Goal: Task Accomplishment & Management: Use online tool/utility

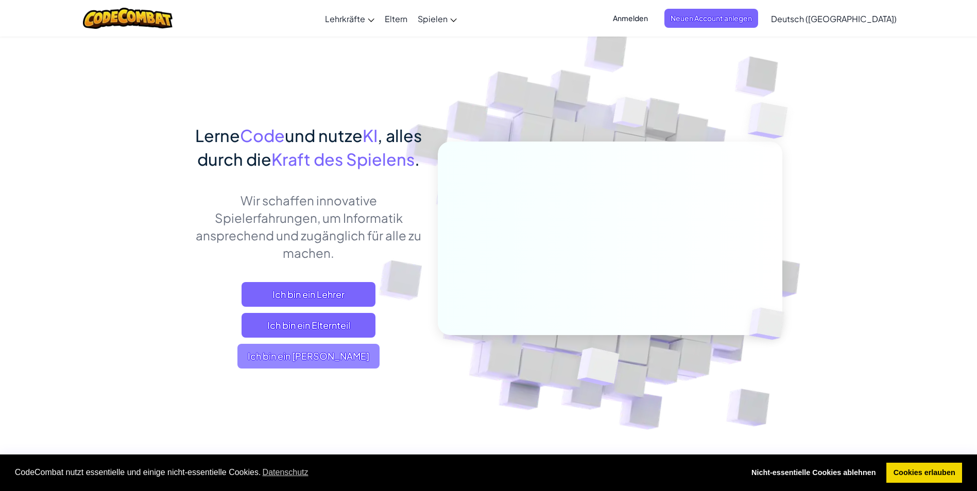
click at [350, 369] on span "Ich bin ein [PERSON_NAME]" at bounding box center [308, 356] width 142 height 25
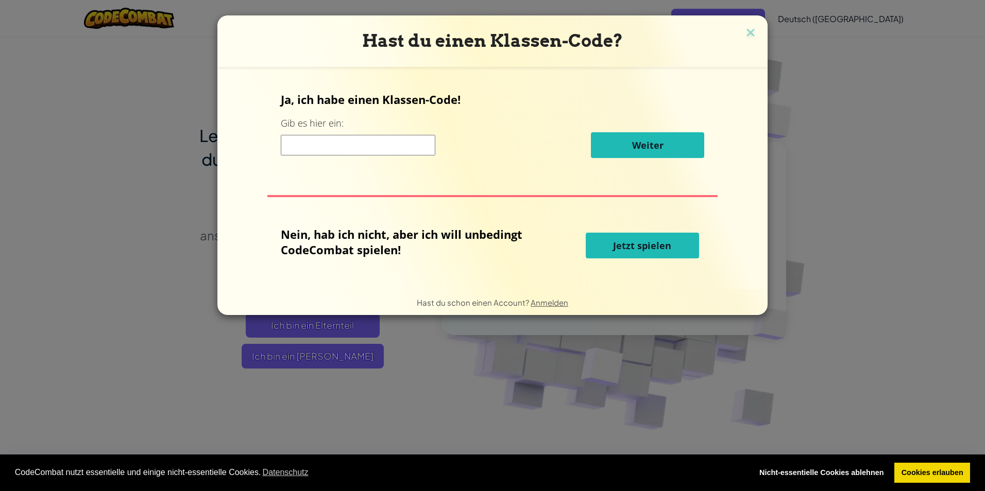
click at [633, 245] on span "Jetzt spielen" at bounding box center [642, 245] width 58 height 12
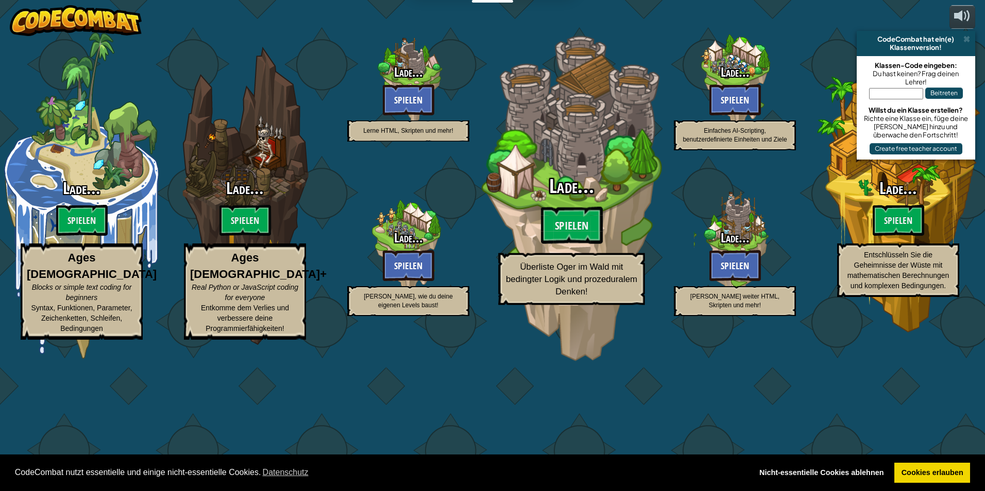
select select "de-DE"
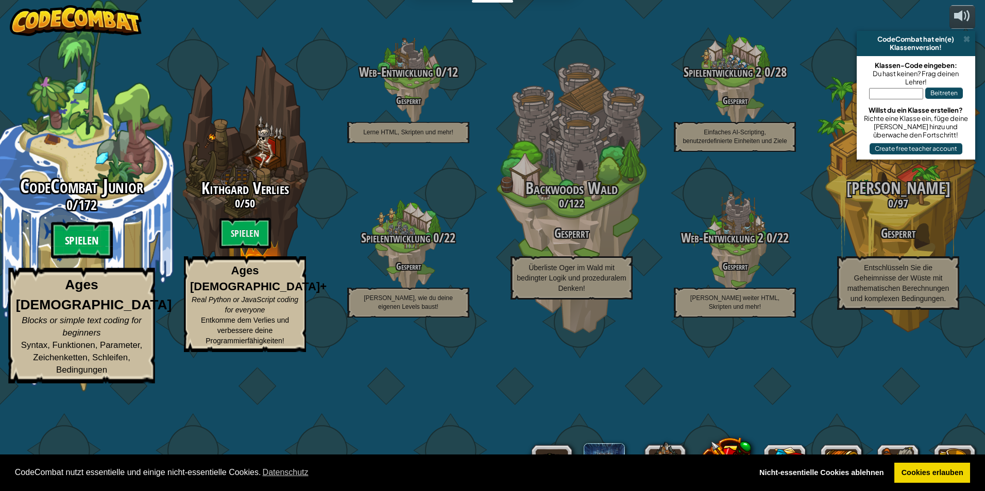
click at [94, 259] on btn "Spielen" at bounding box center [82, 240] width 62 height 37
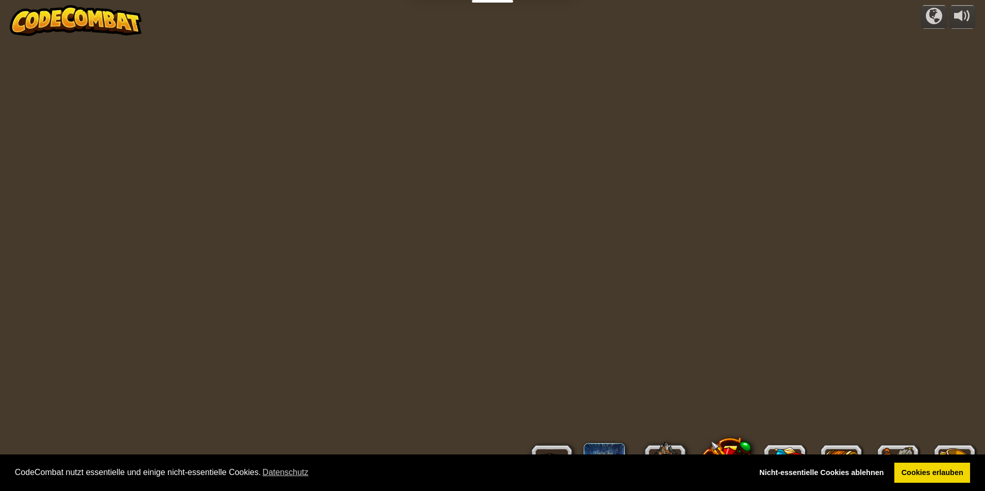
select select "de-DE"
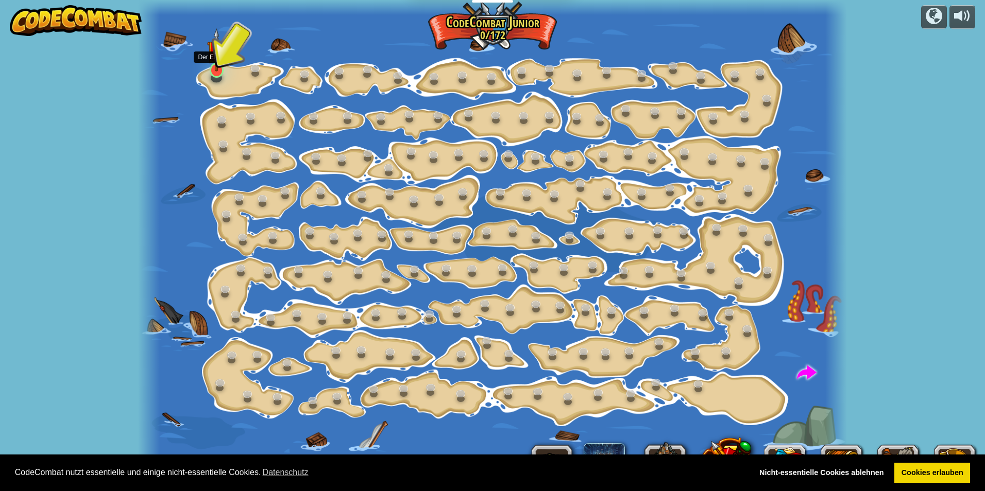
click at [221, 55] on img at bounding box center [216, 49] width 19 height 43
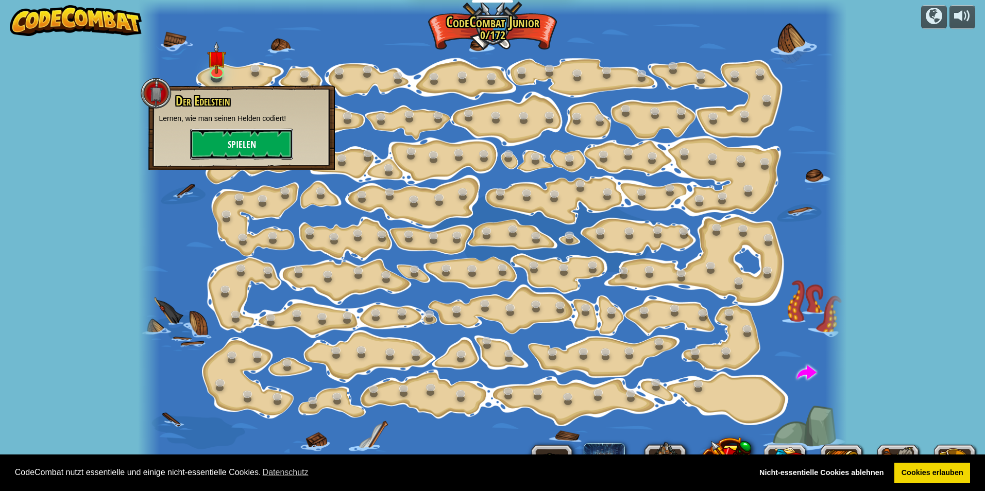
click at [244, 135] on button "Spielen" at bounding box center [241, 144] width 103 height 31
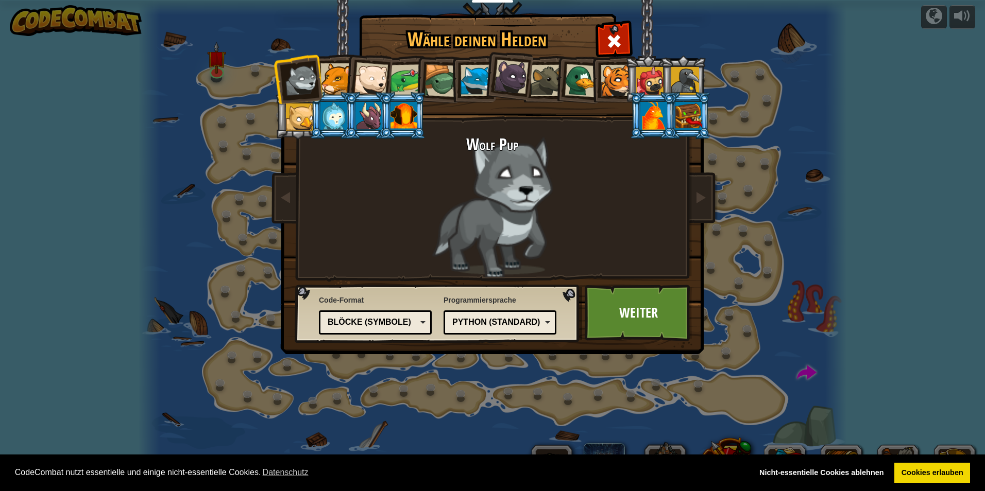
click at [614, 75] on div at bounding box center [615, 80] width 31 height 31
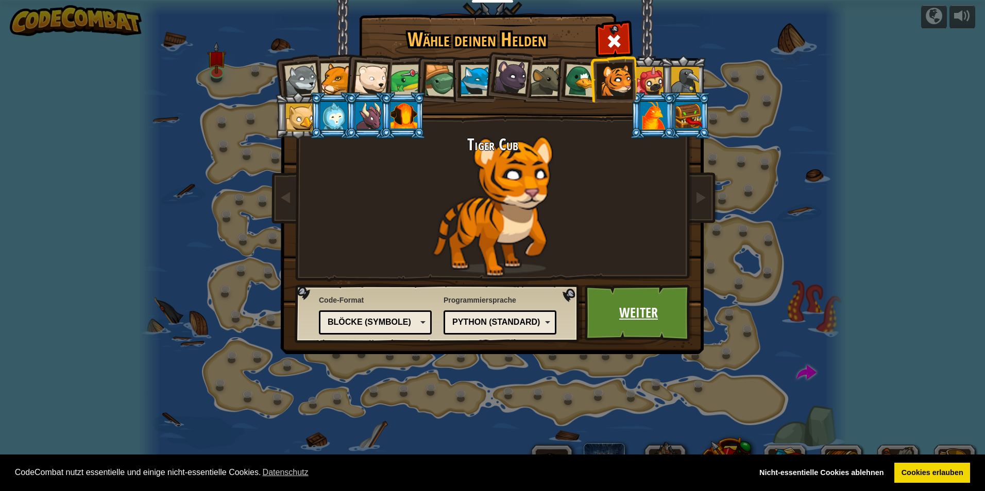
click at [645, 305] on link "Weiter" at bounding box center [638, 313] width 108 height 57
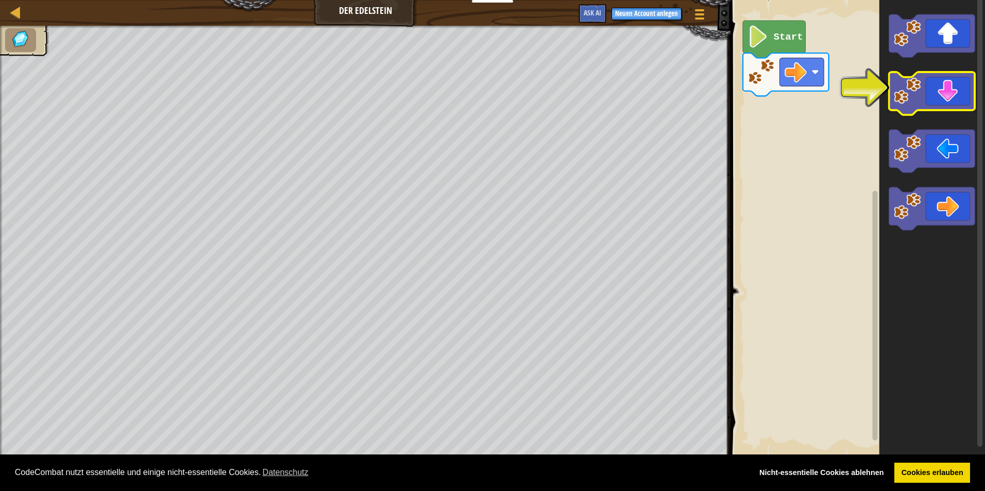
click at [921, 94] on g "Blockly Arbeitsbereich" at bounding box center [932, 93] width 86 height 43
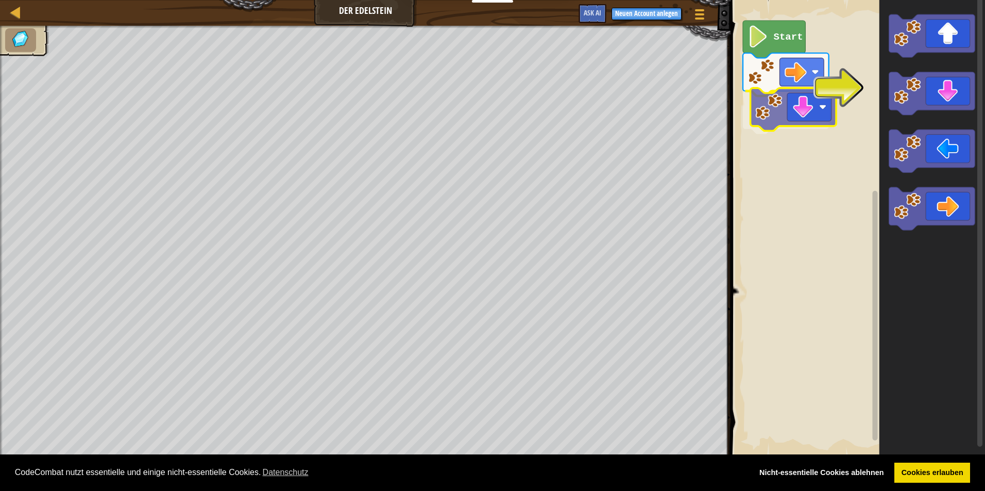
click at [782, 108] on div "Start" at bounding box center [855, 229] width 257 height 468
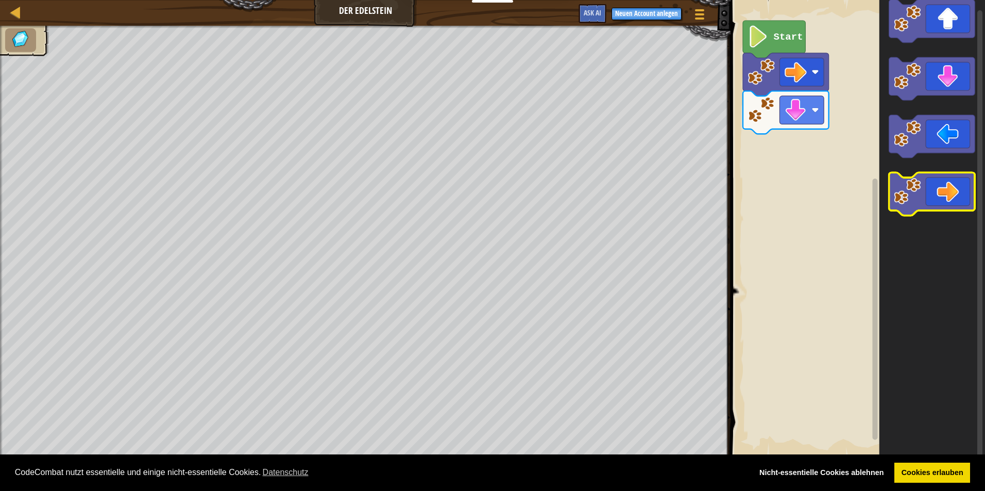
click at [890, 201] on icon "Blockly Arbeitsbereich" at bounding box center [932, 229] width 106 height 468
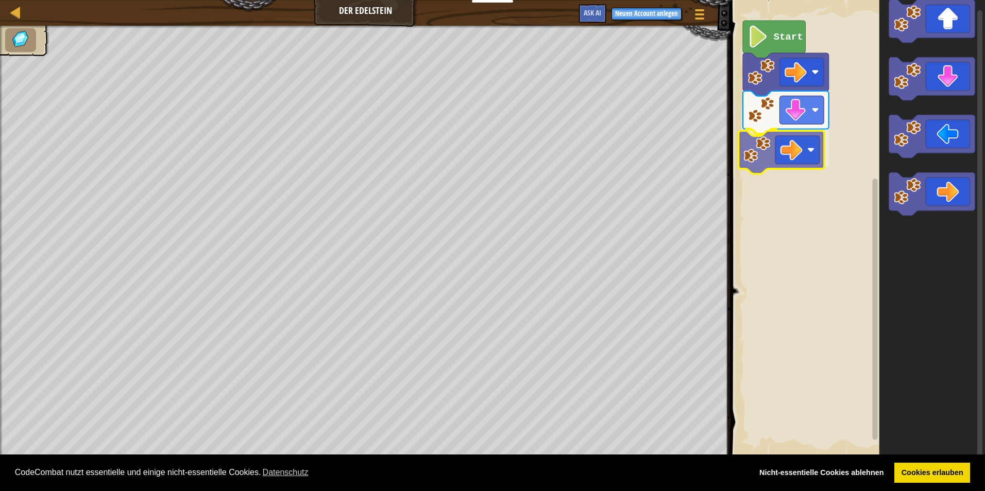
click at [763, 151] on div "Start" at bounding box center [855, 229] width 257 height 468
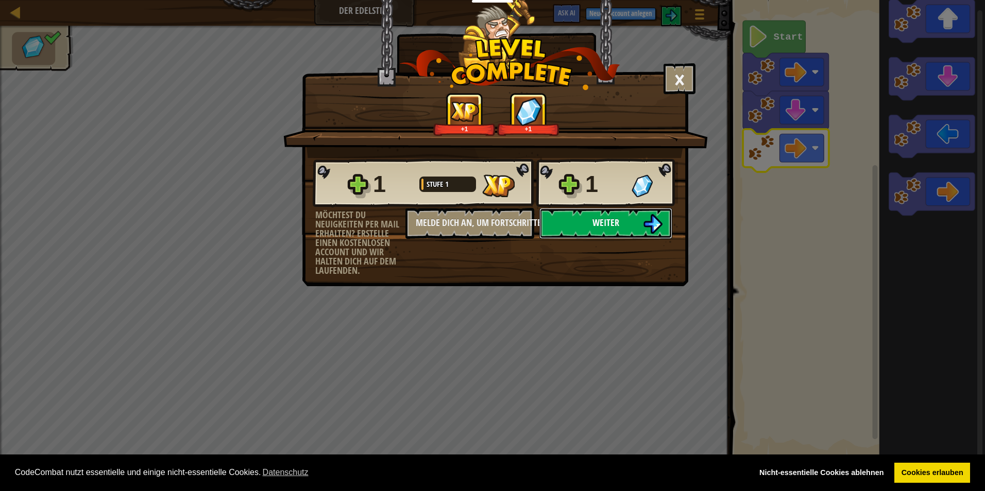
click at [593, 222] on span "Weiter" at bounding box center [605, 222] width 27 height 13
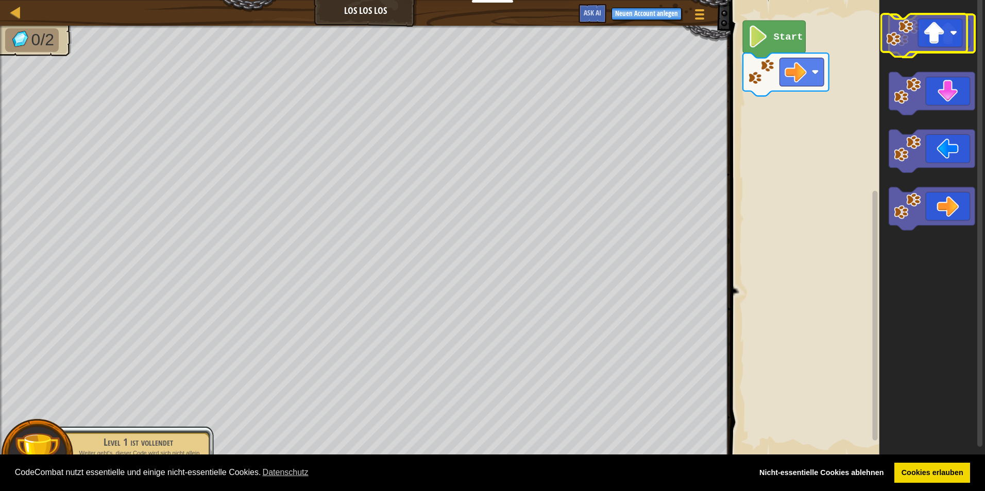
click at [934, 39] on icon "Blockly Arbeitsbereich" at bounding box center [932, 35] width 86 height 43
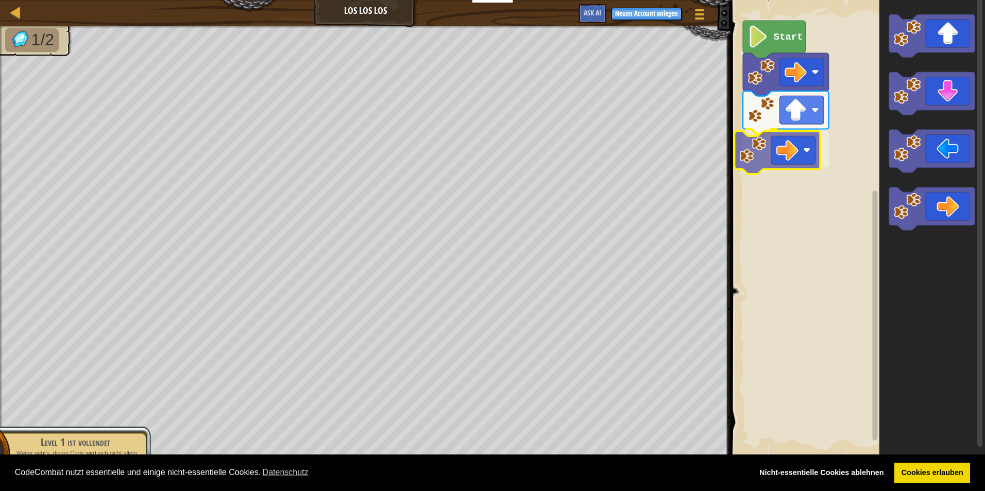
click at [780, 143] on div "Start" at bounding box center [855, 229] width 257 height 468
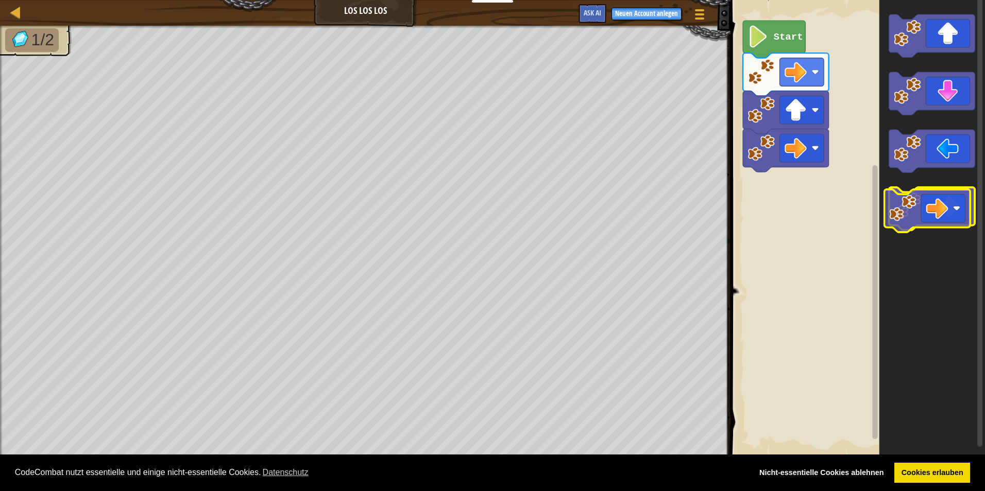
click at [943, 202] on icon "Blockly Arbeitsbereich" at bounding box center [932, 208] width 86 height 43
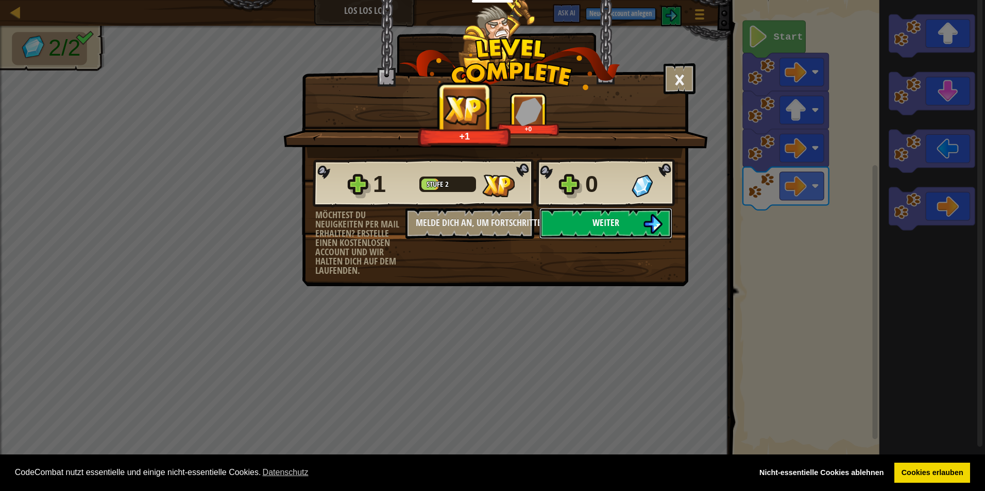
click at [612, 218] on span "Weiter" at bounding box center [605, 222] width 27 height 13
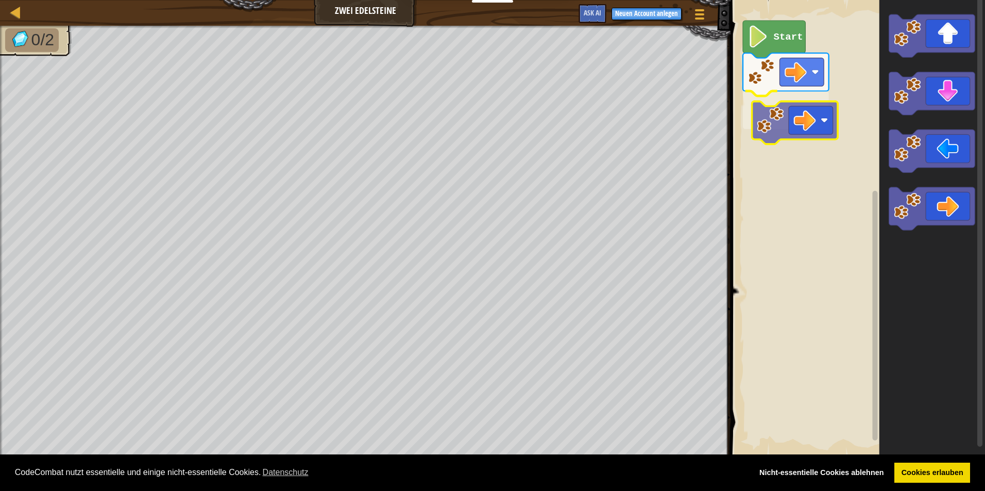
click at [823, 114] on div "Start" at bounding box center [855, 229] width 257 height 468
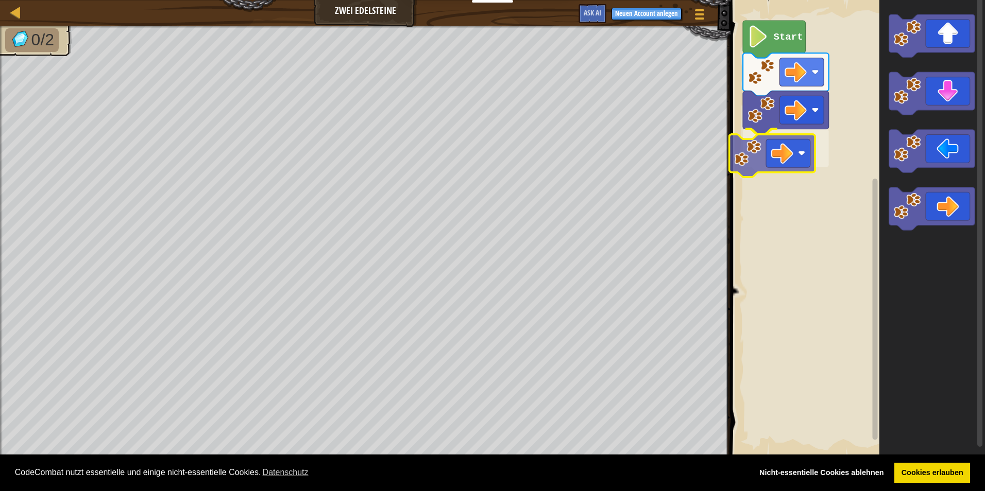
click at [773, 160] on div "Start" at bounding box center [855, 229] width 257 height 468
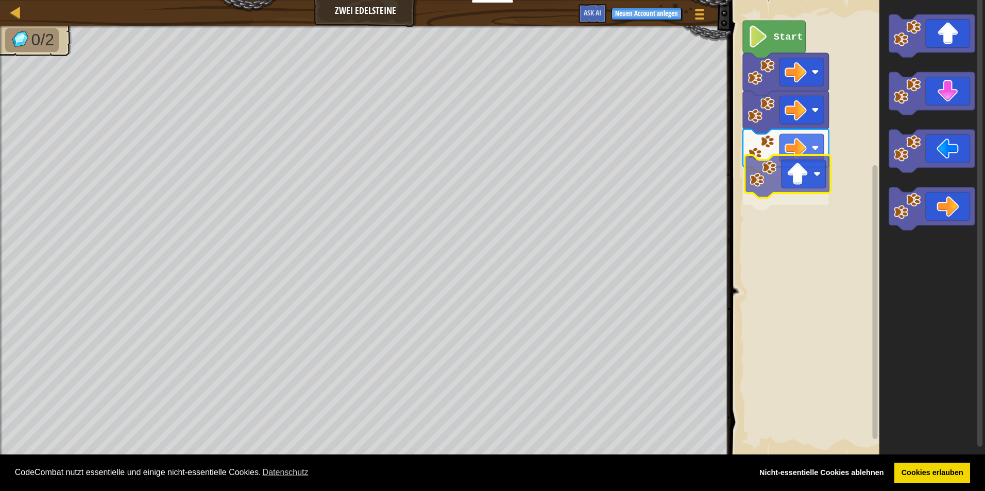
click at [804, 157] on div "Start" at bounding box center [855, 229] width 257 height 468
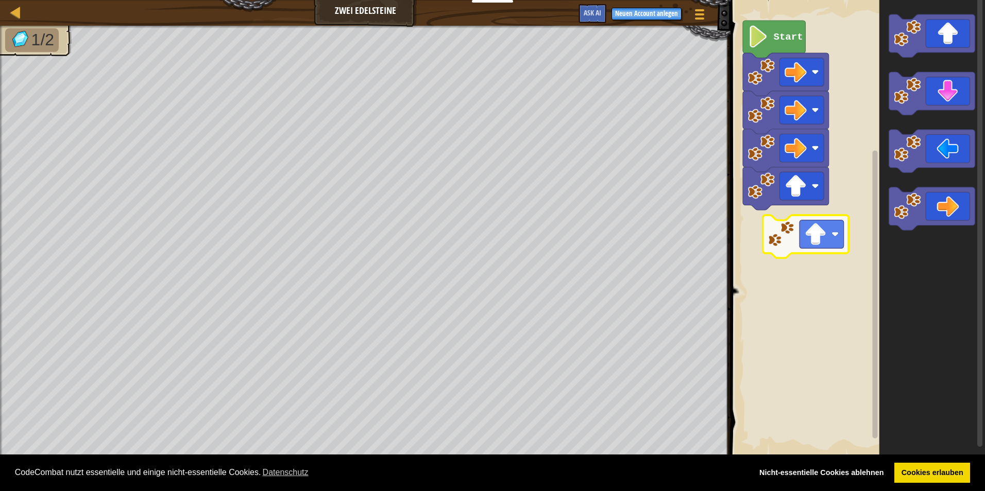
click at [805, 217] on div "Start" at bounding box center [855, 229] width 257 height 468
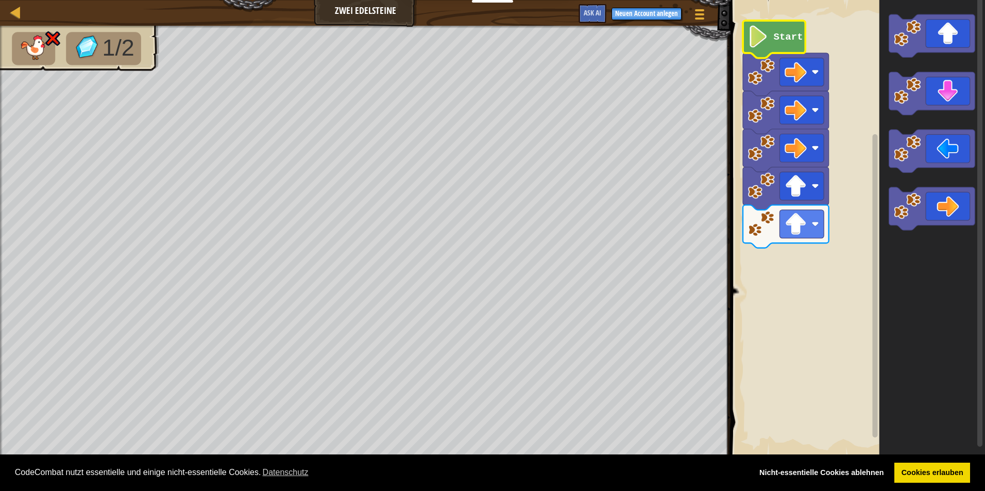
click at [776, 38] on text "Start" at bounding box center [787, 36] width 29 height 11
click at [776, 39] on text "Start" at bounding box center [787, 36] width 29 height 11
click at [862, 335] on rect "Blockly Arbeitsbereich" at bounding box center [855, 229] width 257 height 468
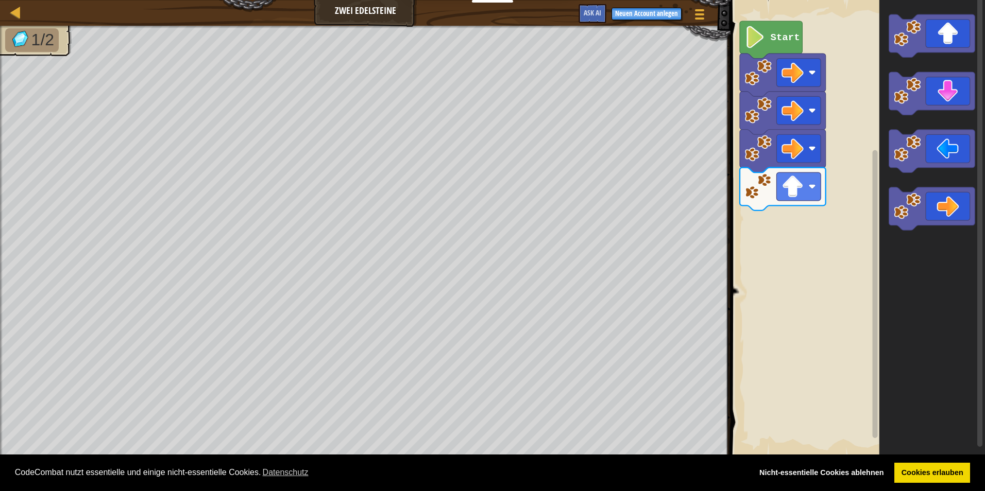
click at [790, 229] on div "Start" at bounding box center [855, 229] width 257 height 468
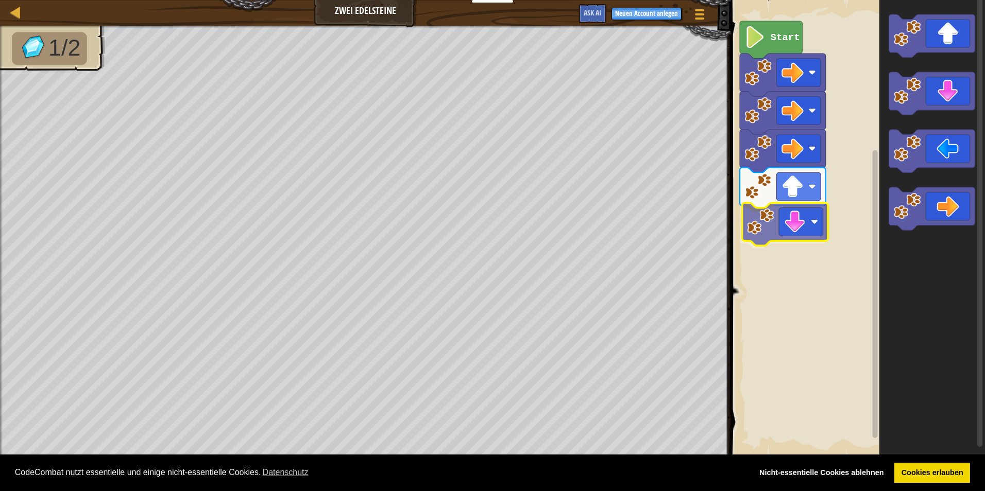
click at [788, 238] on div "Start" at bounding box center [855, 229] width 257 height 468
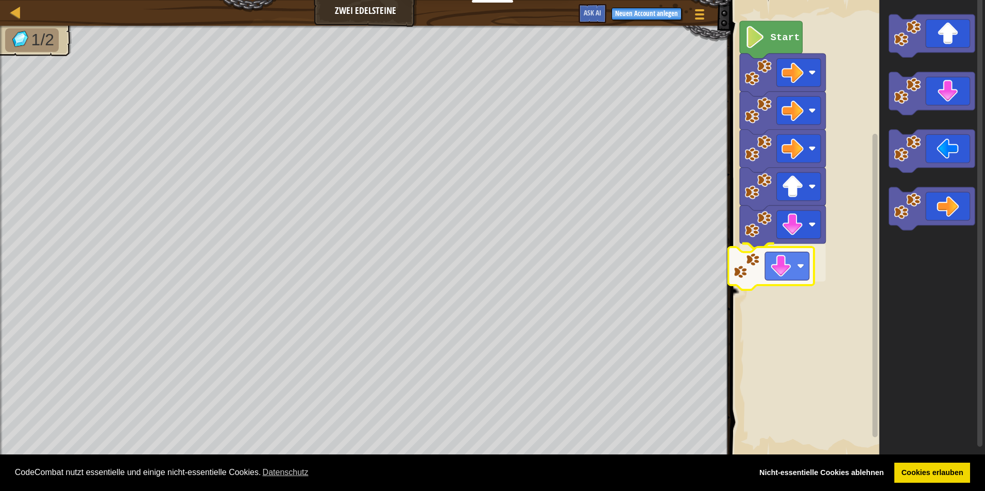
click at [791, 268] on div "Start" at bounding box center [855, 229] width 257 height 468
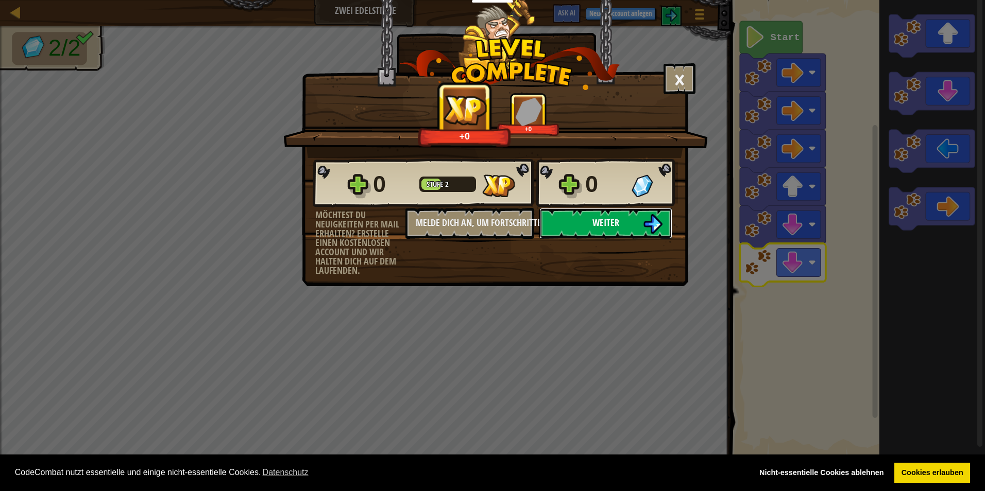
click at [604, 218] on span "Weiter" at bounding box center [605, 222] width 27 height 13
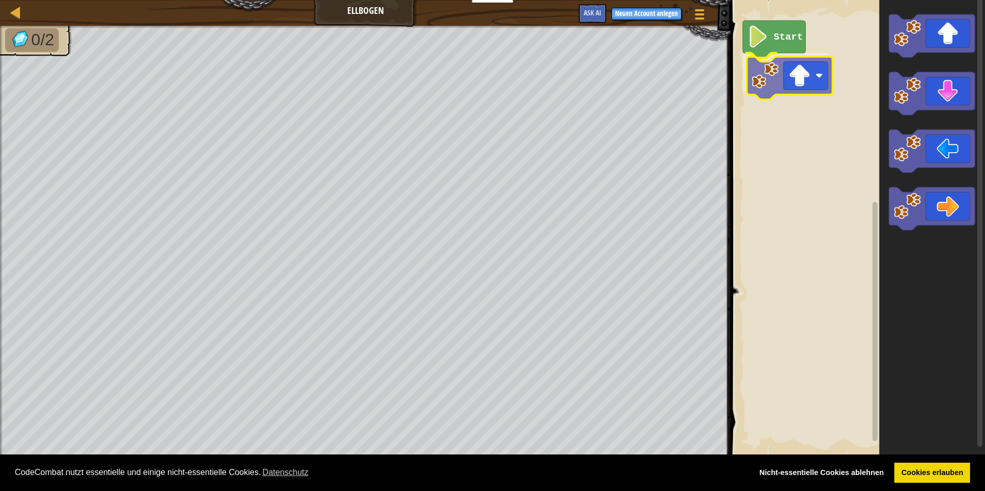
click at [804, 92] on div "Start" at bounding box center [855, 229] width 257 height 468
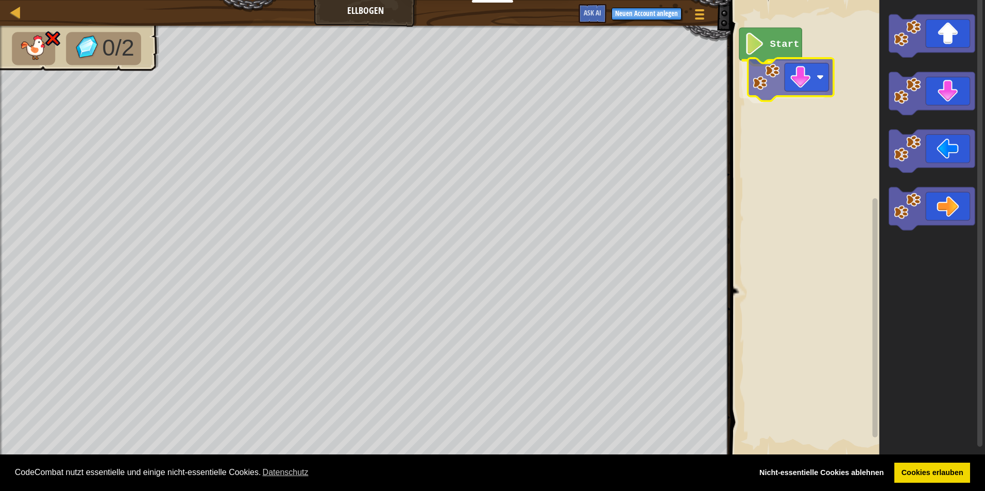
click at [777, 82] on div "Start" at bounding box center [855, 229] width 257 height 468
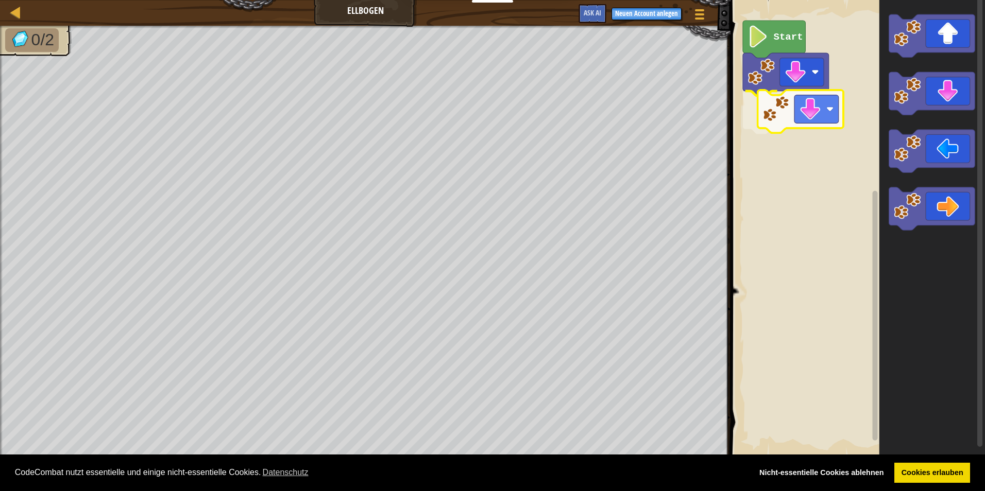
click at [829, 119] on div "Start" at bounding box center [855, 229] width 257 height 468
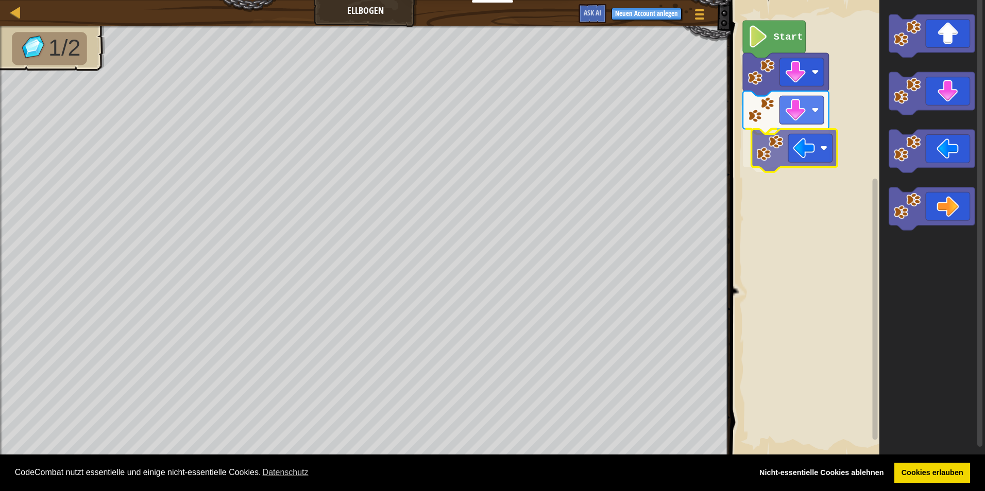
click at [805, 153] on div "Start" at bounding box center [855, 229] width 257 height 468
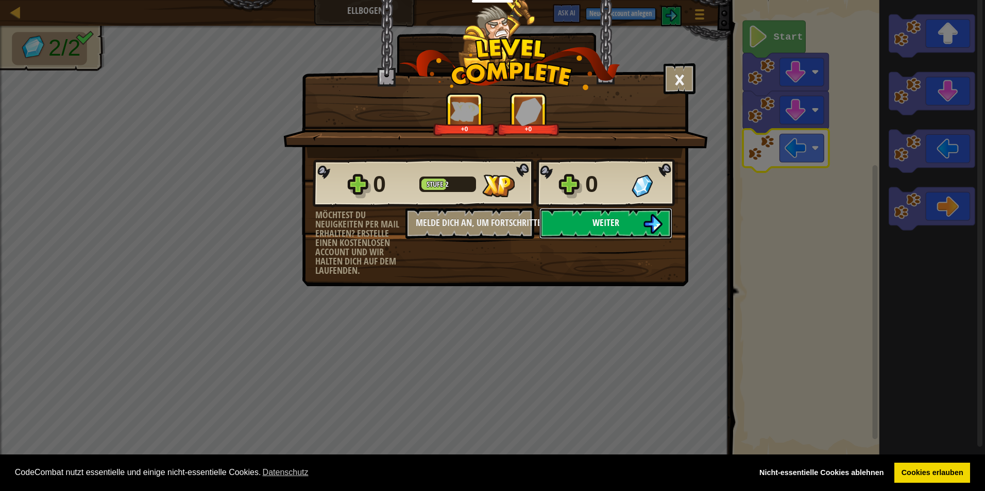
click at [633, 222] on button "Weiter" at bounding box center [605, 223] width 133 height 31
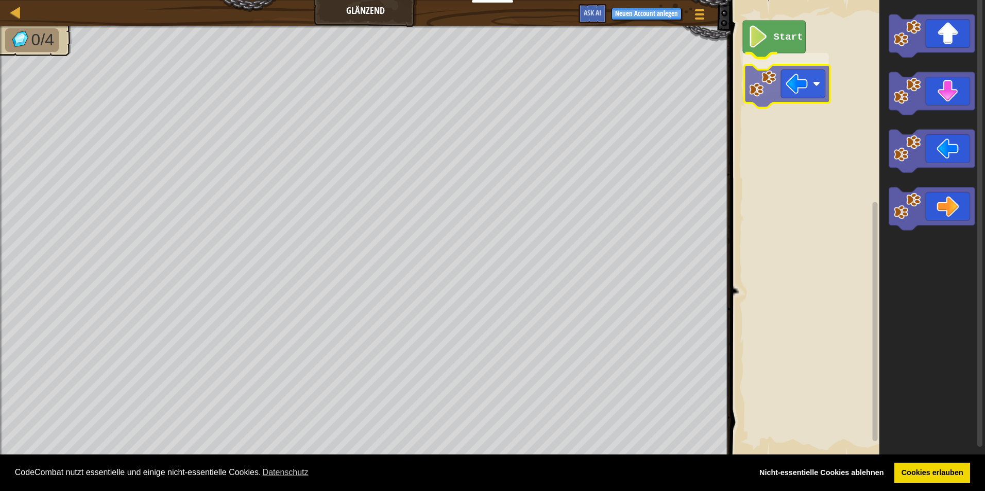
click at [811, 83] on div "Start" at bounding box center [855, 229] width 257 height 468
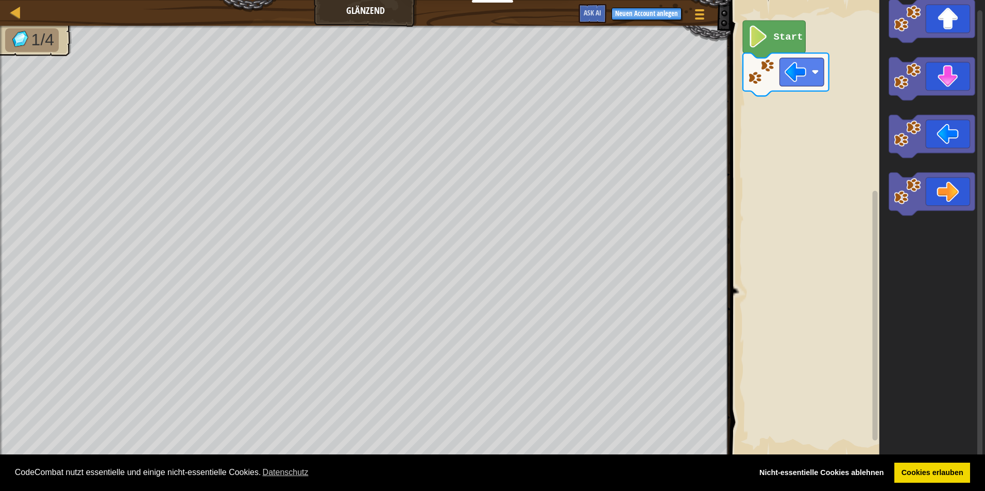
click at [790, 89] on div "Start" at bounding box center [855, 229] width 257 height 468
click at [842, 117] on div "Start" at bounding box center [855, 229] width 257 height 468
click at [859, 118] on div "Start" at bounding box center [855, 229] width 257 height 468
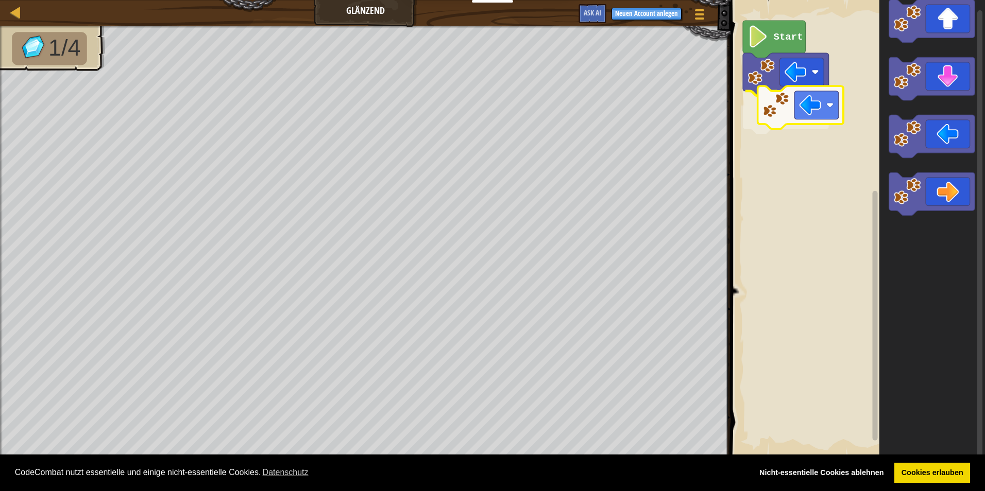
click at [809, 109] on div "Start" at bounding box center [855, 229] width 257 height 468
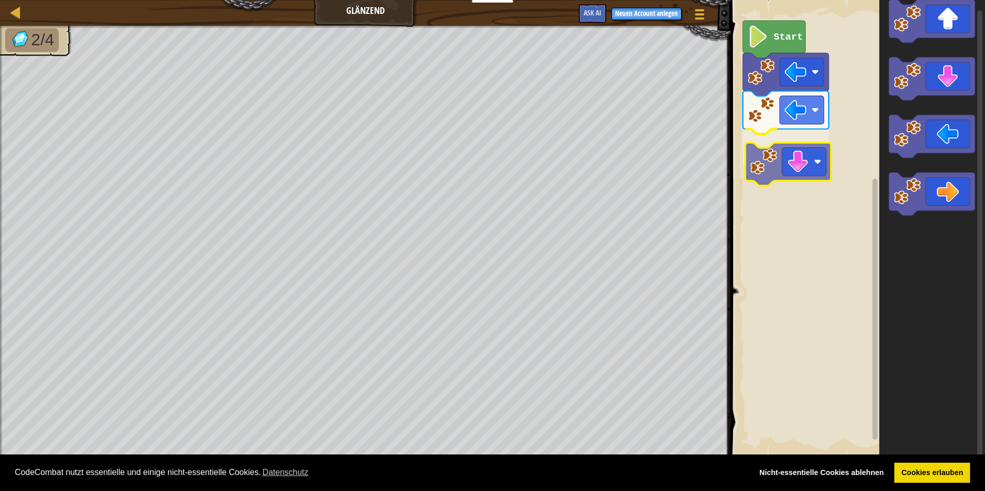
click at [793, 162] on div "Start" at bounding box center [855, 229] width 257 height 468
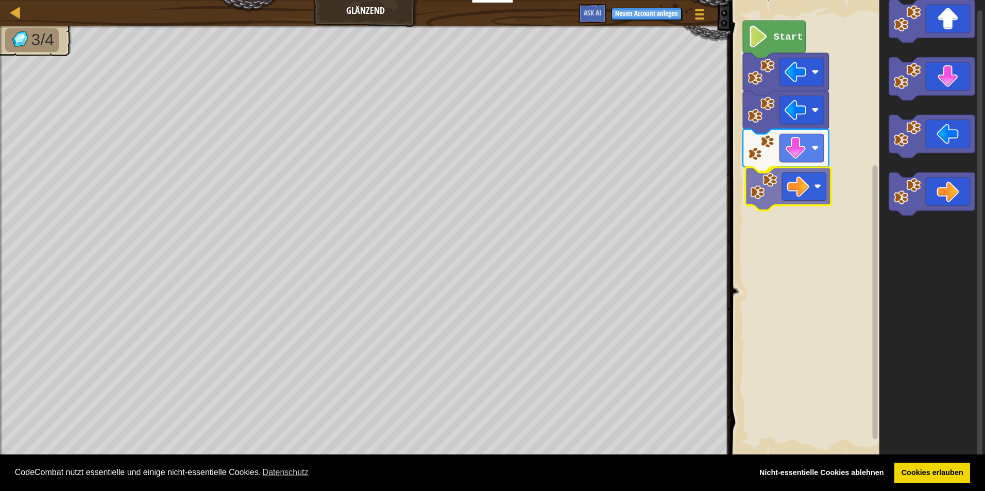
click at [781, 198] on div "Start" at bounding box center [855, 229] width 257 height 468
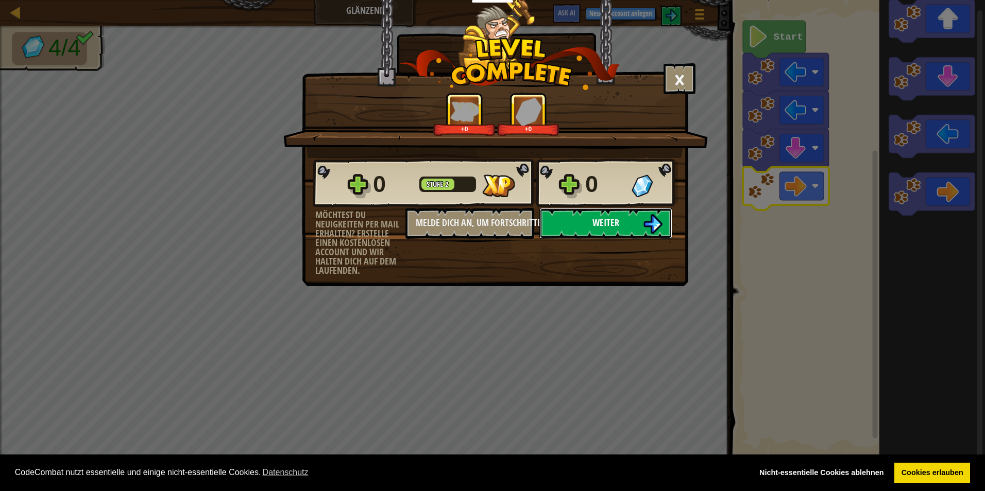
click at [649, 223] on img at bounding box center [653, 224] width 20 height 20
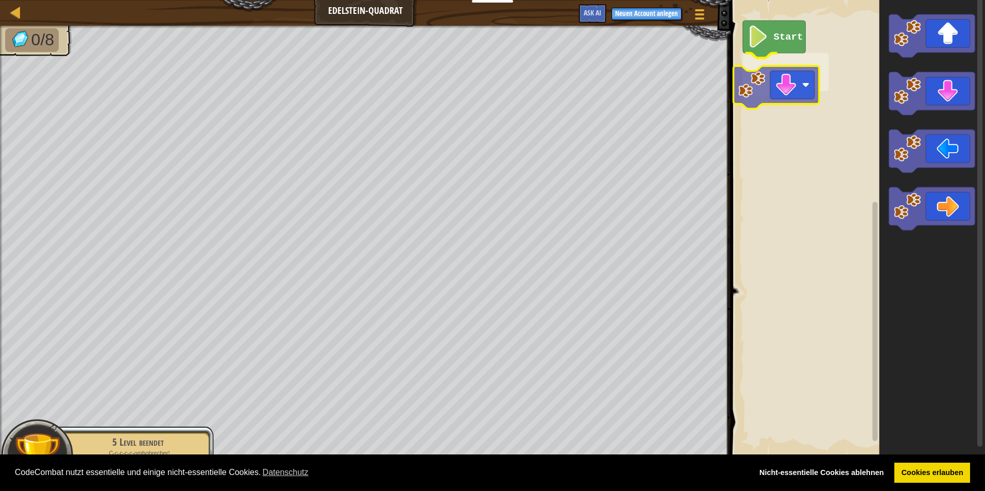
click at [807, 86] on div "Start" at bounding box center [855, 229] width 257 height 468
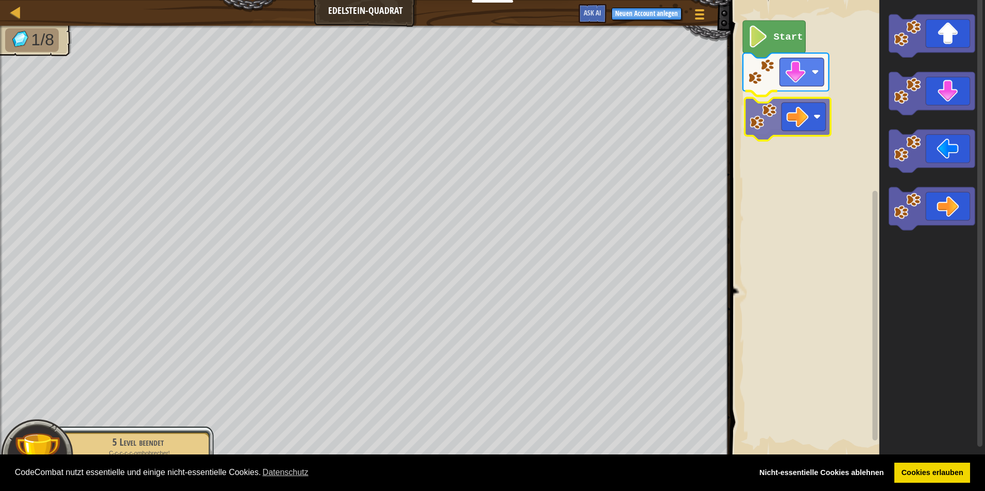
click at [775, 134] on div "Start" at bounding box center [855, 229] width 257 height 468
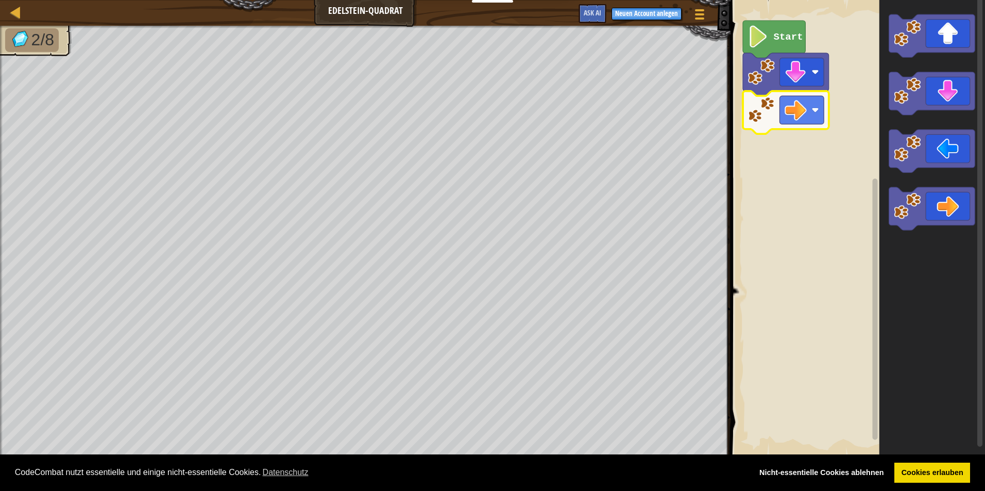
click at [837, 282] on rect "Blockly Arbeitsbereich" at bounding box center [855, 229] width 257 height 468
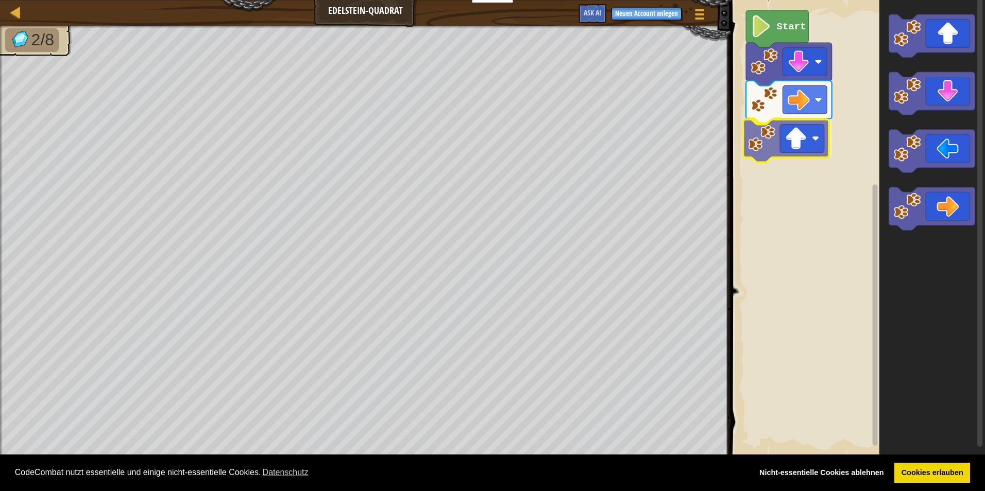
click at [781, 149] on div "Start" at bounding box center [855, 229] width 257 height 468
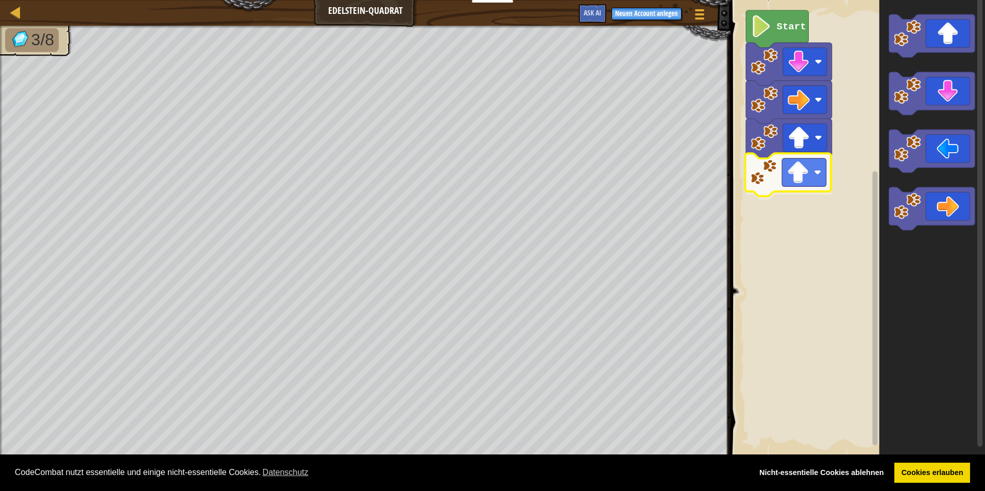
click at [802, 181] on div "Start" at bounding box center [855, 229] width 257 height 468
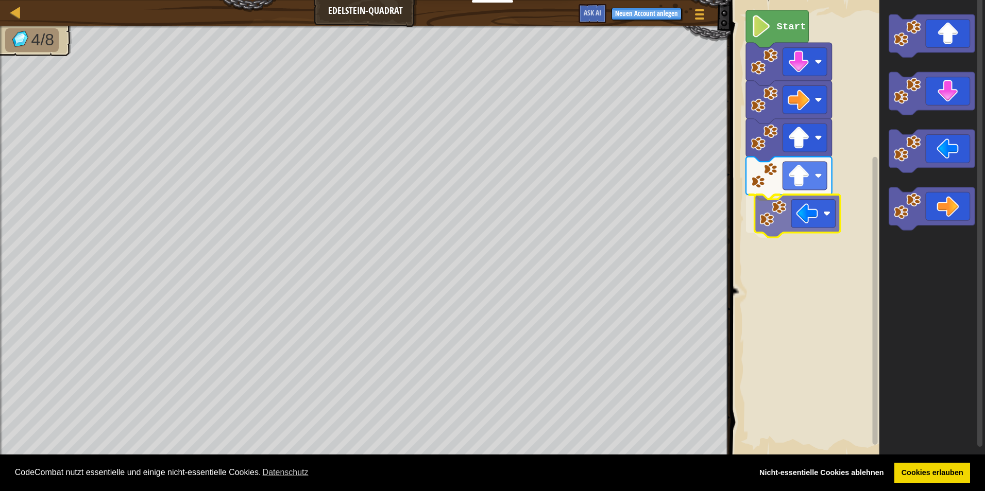
click at [826, 232] on div "Start" at bounding box center [855, 229] width 257 height 468
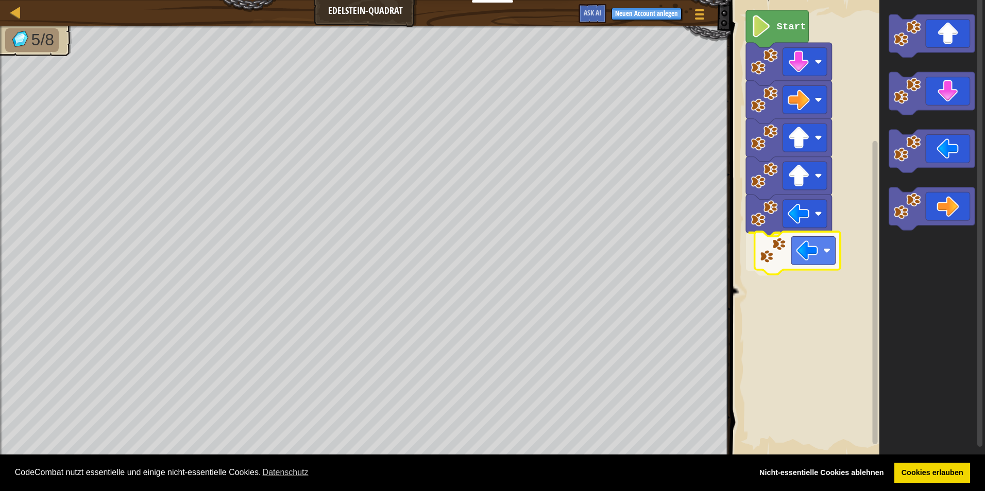
click at [802, 249] on div "Start" at bounding box center [855, 229] width 257 height 468
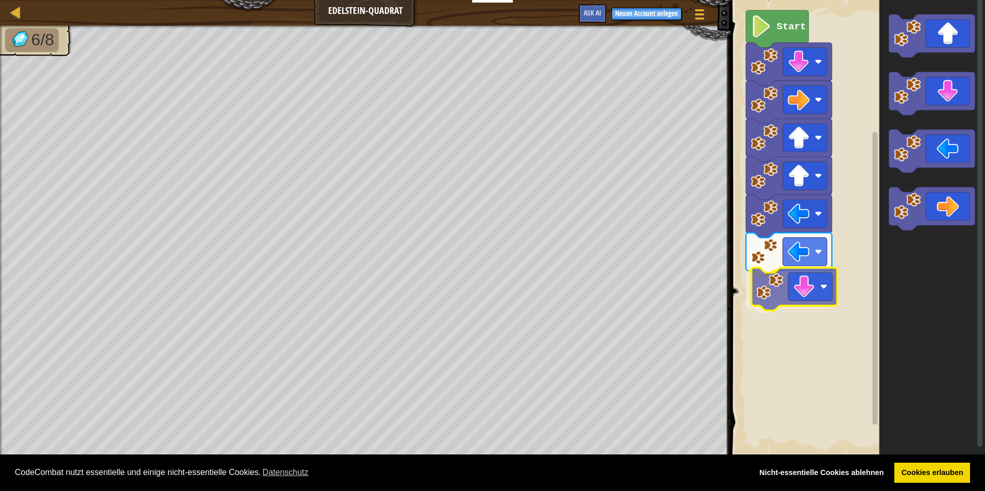
click at [811, 292] on div "Start" at bounding box center [855, 229] width 257 height 468
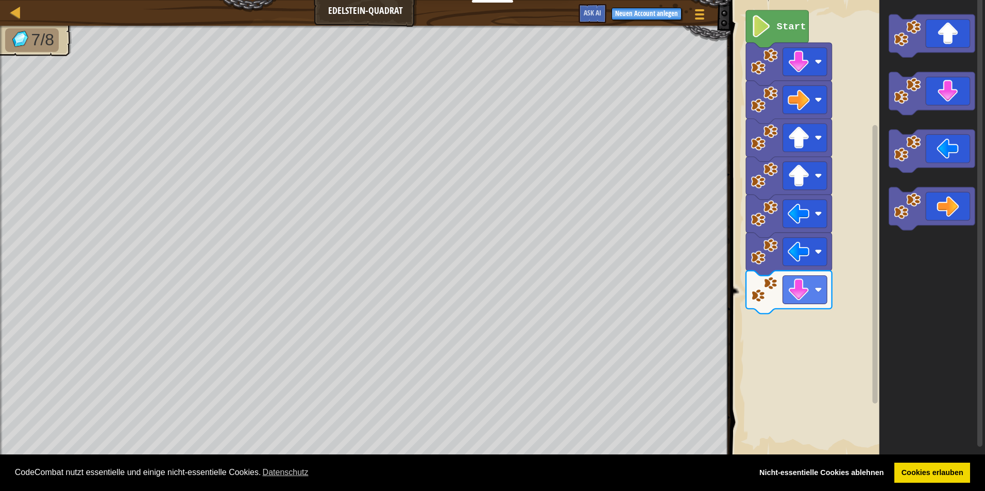
click at [847, 195] on div "Start" at bounding box center [855, 229] width 257 height 468
click at [901, 246] on icon "Blockly Arbeitsbereich" at bounding box center [932, 229] width 106 height 468
click at [928, 99] on icon "Blockly Arbeitsbereich" at bounding box center [932, 93] width 86 height 43
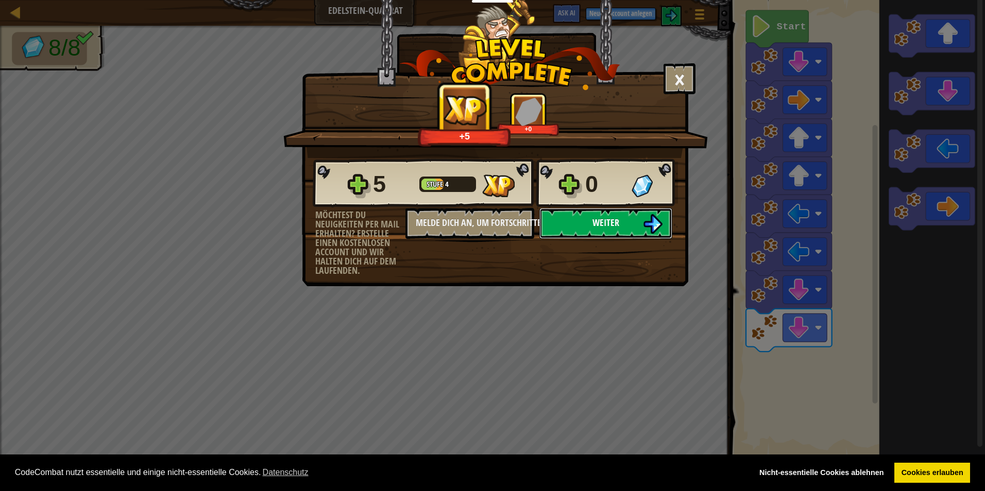
drag, startPoint x: 622, startPoint y: 213, endPoint x: 624, endPoint y: 220, distance: 7.4
click at [624, 220] on button "Weiter" at bounding box center [605, 223] width 133 height 31
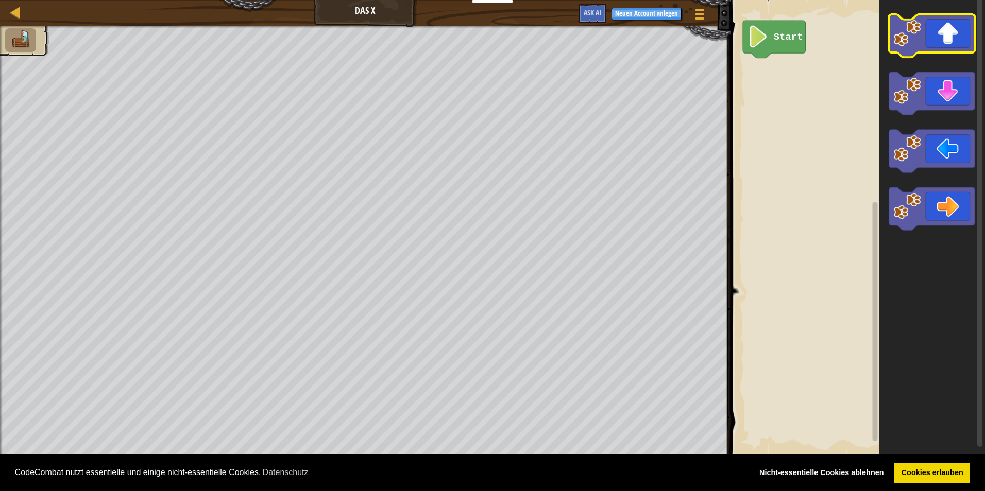
click at [934, 33] on icon "Blockly Arbeitsbereich" at bounding box center [932, 35] width 86 height 43
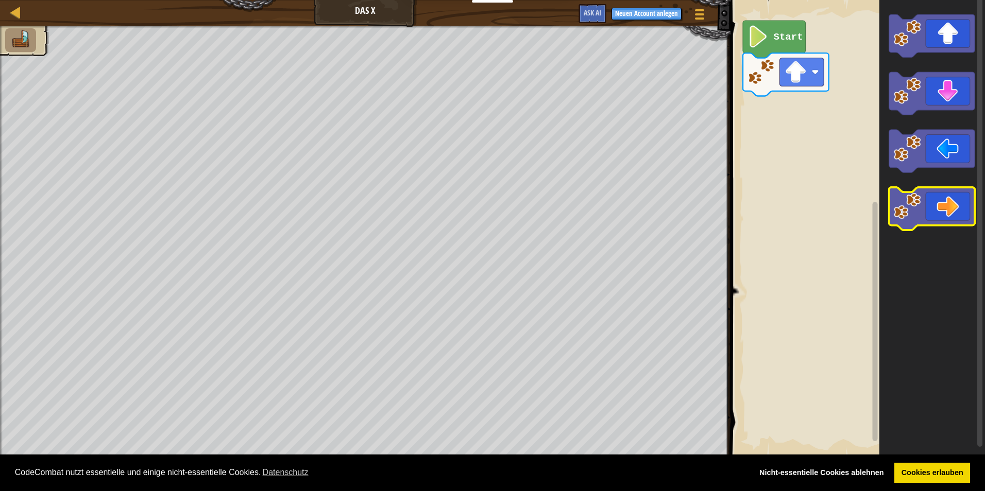
click at [912, 211] on image "Blockly Arbeitsbereich" at bounding box center [906, 206] width 27 height 27
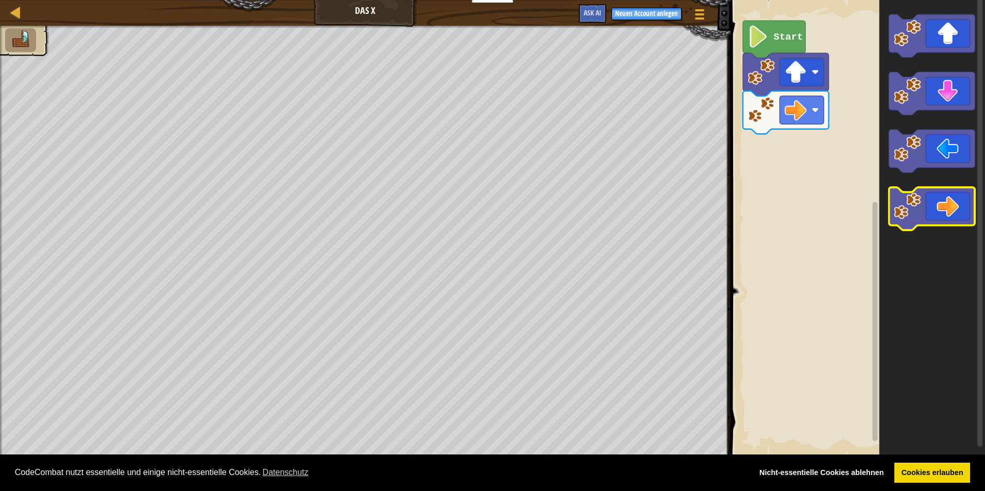
click at [908, 216] on image "Blockly Arbeitsbereich" at bounding box center [906, 206] width 27 height 27
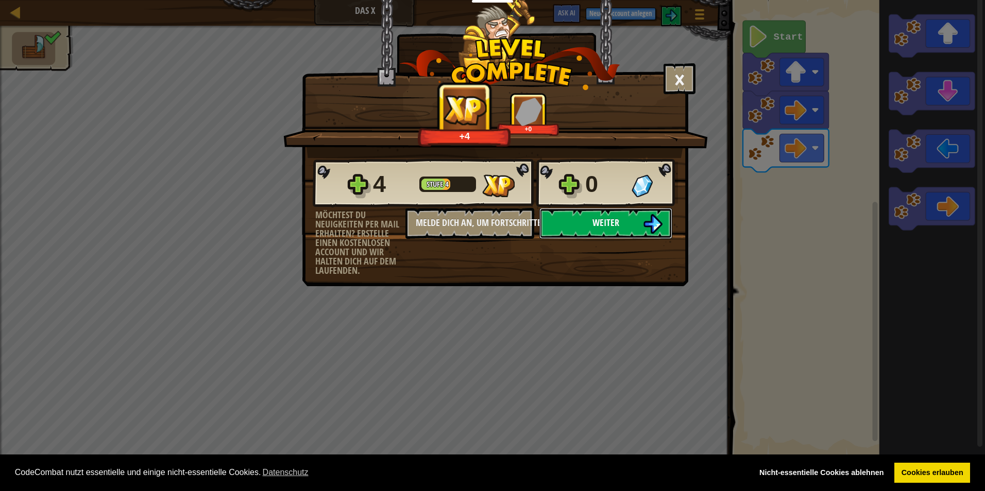
click at [607, 223] on span "Weiter" at bounding box center [605, 222] width 27 height 13
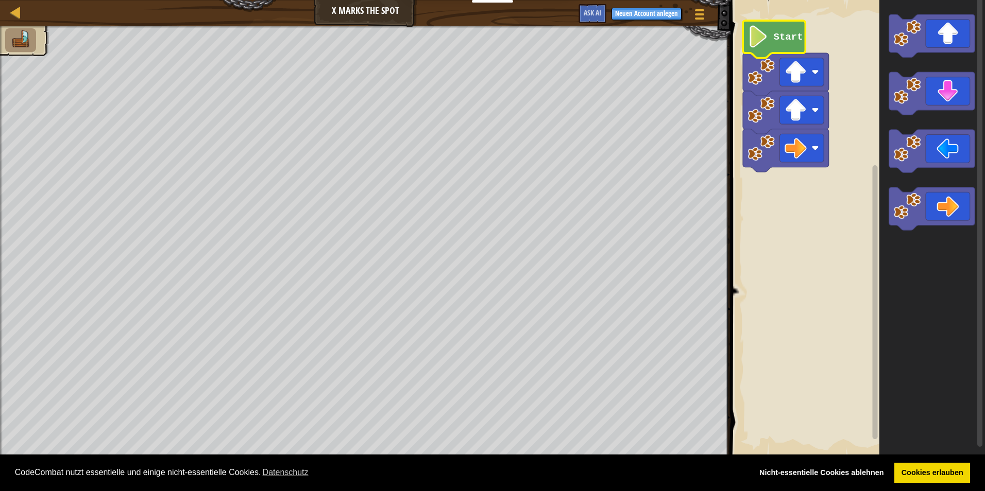
click at [758, 38] on image "Blockly Arbeitsbereich" at bounding box center [758, 37] width 21 height 22
click at [761, 41] on image "Blockly Arbeitsbereich" at bounding box center [758, 37] width 21 height 22
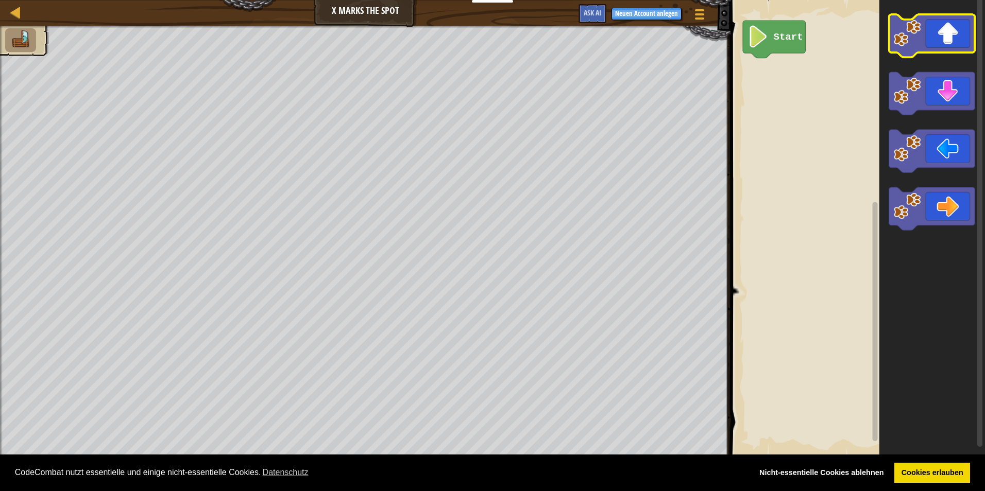
click at [938, 46] on icon "Blockly Arbeitsbereich" at bounding box center [932, 35] width 86 height 43
click at [944, 39] on icon "Blockly Arbeitsbereich" at bounding box center [932, 35] width 86 height 43
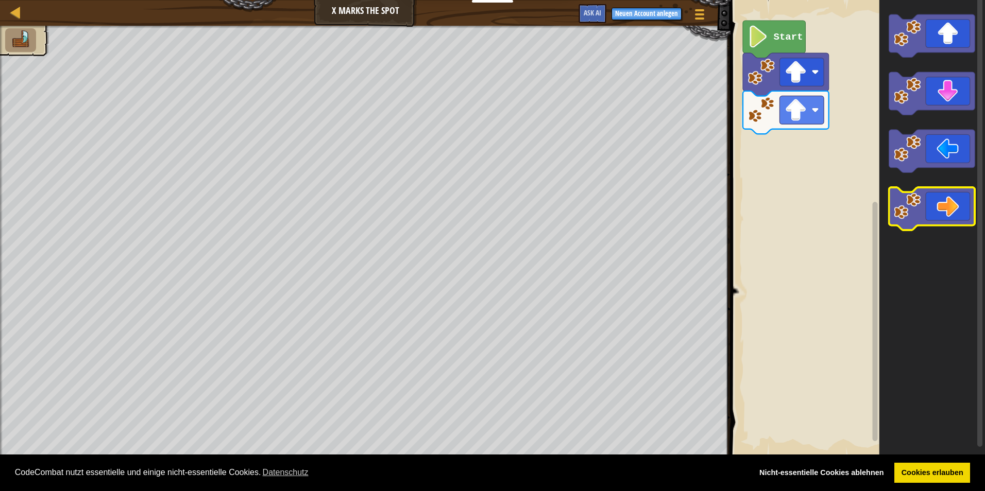
click at [923, 209] on icon "Blockly Arbeitsbereich" at bounding box center [932, 208] width 86 height 43
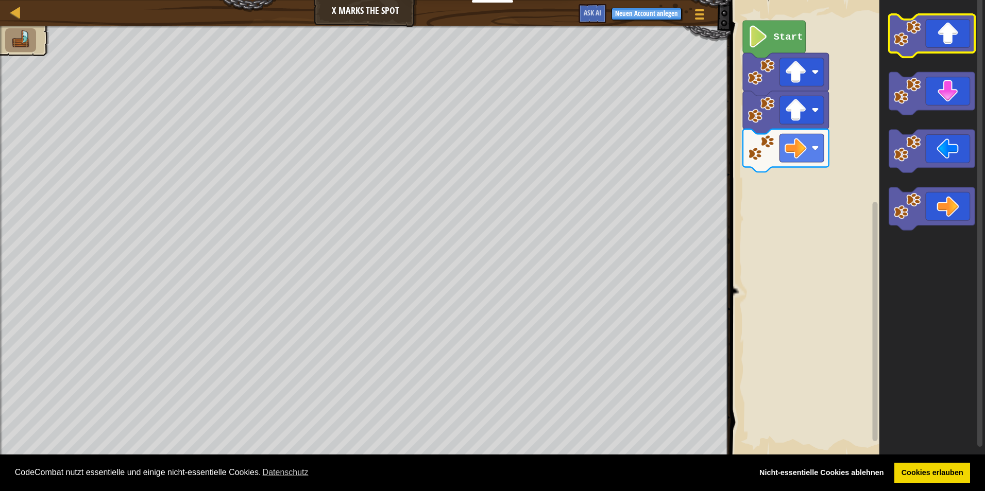
click at [921, 39] on icon "Blockly Arbeitsbereich" at bounding box center [932, 35] width 86 height 43
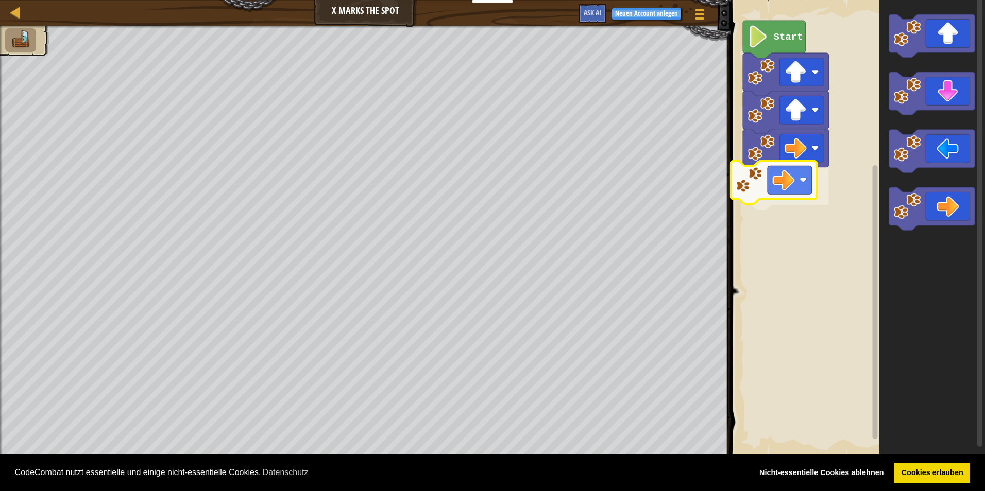
click at [782, 170] on div "Start" at bounding box center [855, 229] width 257 height 468
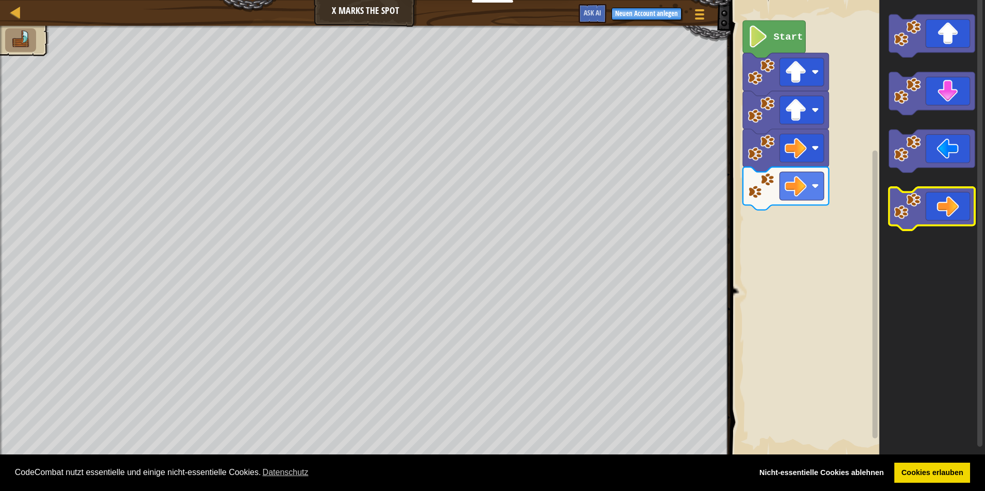
click at [963, 221] on icon "Blockly Arbeitsbereich" at bounding box center [932, 208] width 86 height 43
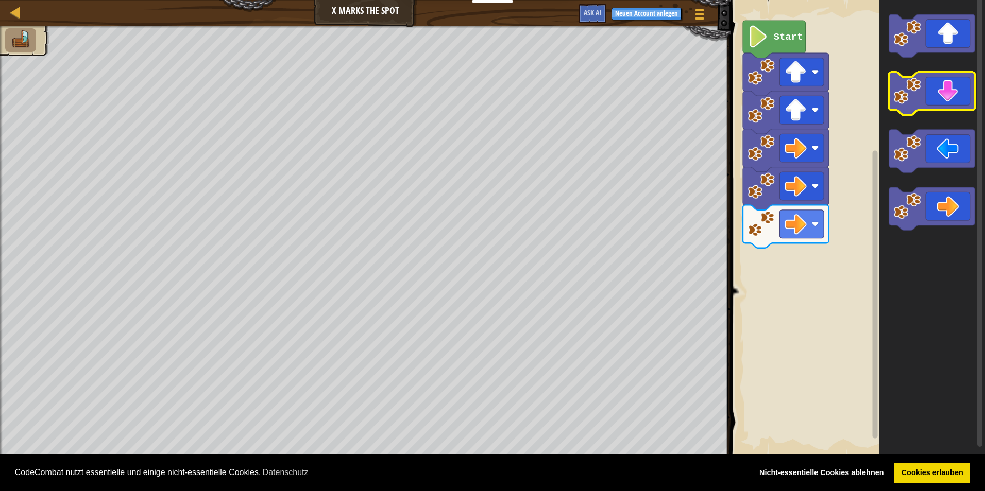
click at [934, 108] on icon "Blockly Arbeitsbereich" at bounding box center [932, 93] width 86 height 43
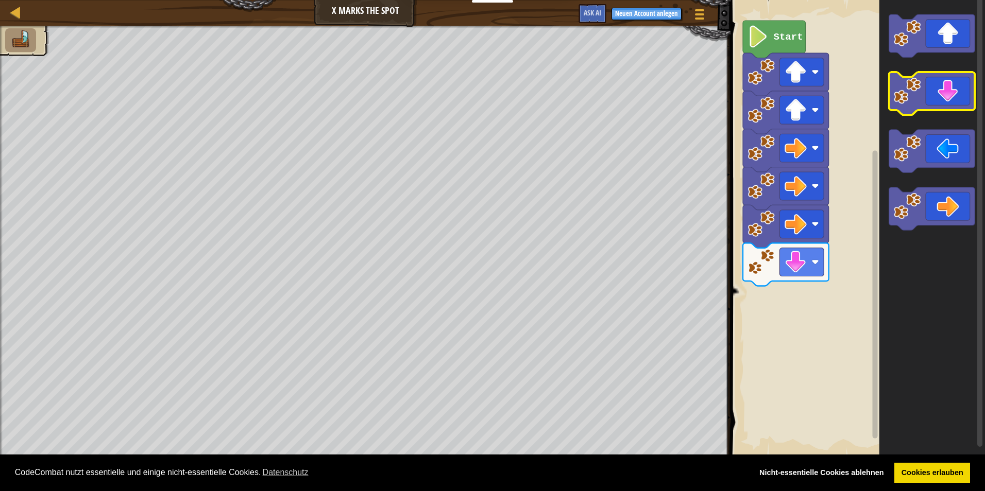
click at [934, 113] on rect "Blockly Arbeitsbereich" at bounding box center [932, 93] width 86 height 43
click at [928, 95] on icon "Blockly Arbeitsbereich" at bounding box center [932, 93] width 86 height 43
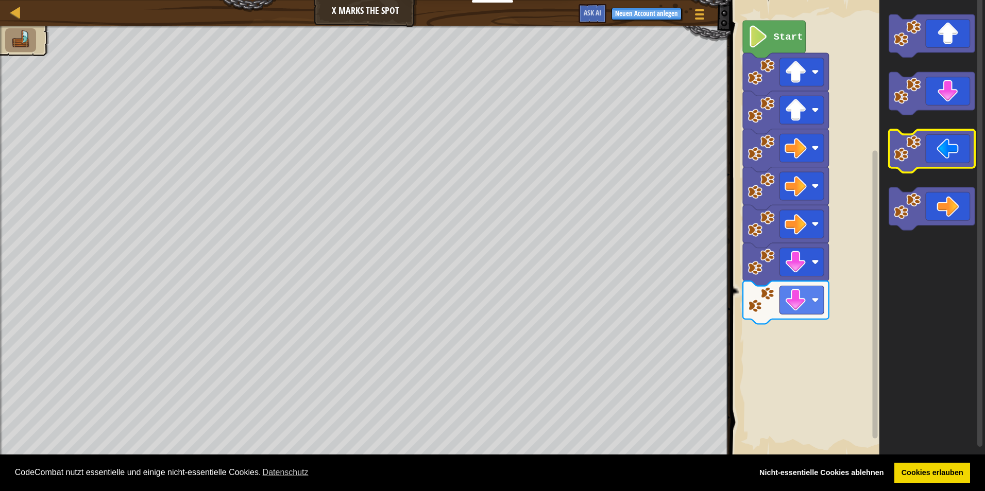
click at [933, 156] on icon "Blockly Arbeitsbereich" at bounding box center [932, 151] width 86 height 43
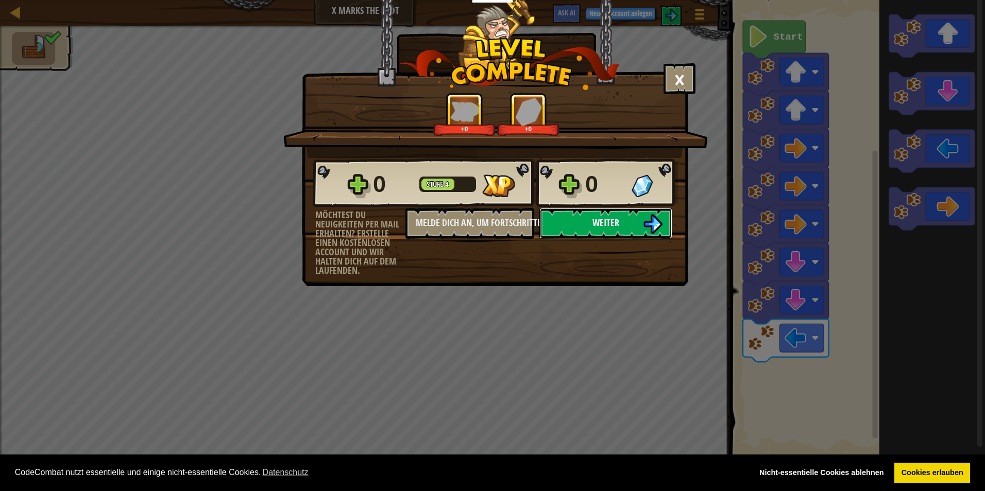
click at [646, 223] on img at bounding box center [653, 224] width 20 height 20
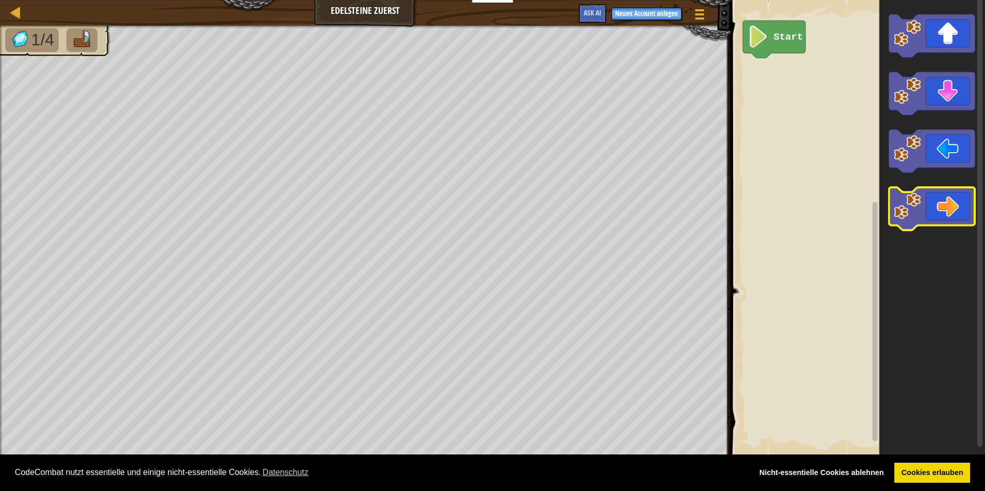
click at [934, 203] on icon "Blockly Arbeitsbereich" at bounding box center [932, 208] width 86 height 43
click at [927, 202] on icon "Blockly Arbeitsbereich" at bounding box center [932, 208] width 86 height 43
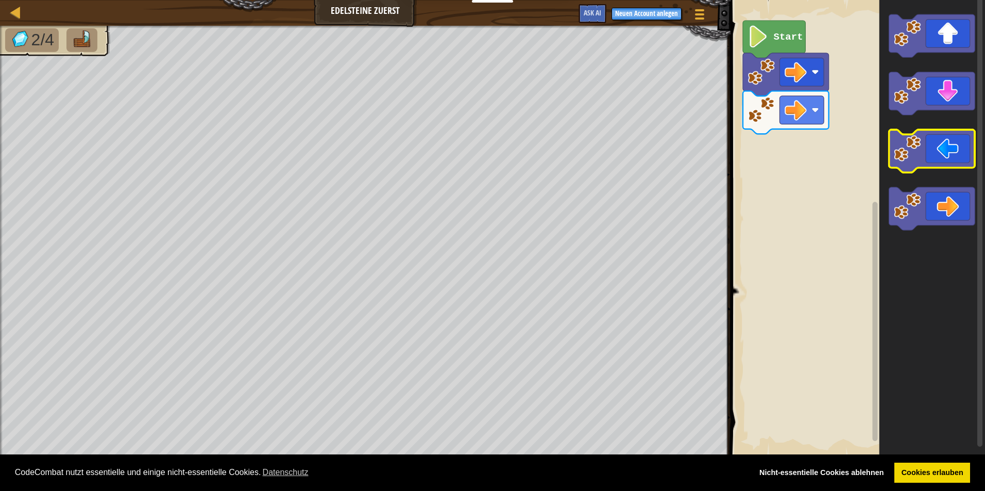
click at [927, 158] on icon "Blockly Arbeitsbereich" at bounding box center [932, 151] width 86 height 43
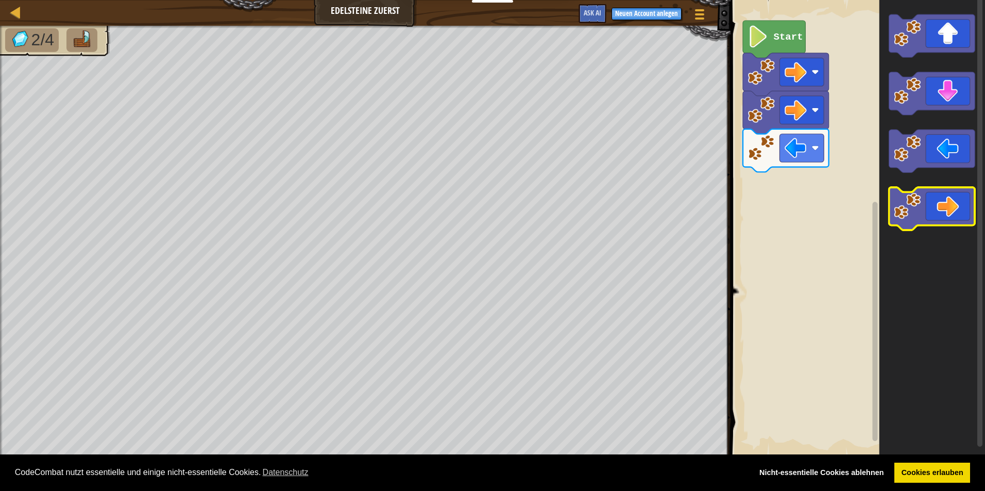
click at [954, 220] on icon "Blockly Arbeitsbereich" at bounding box center [932, 208] width 86 height 43
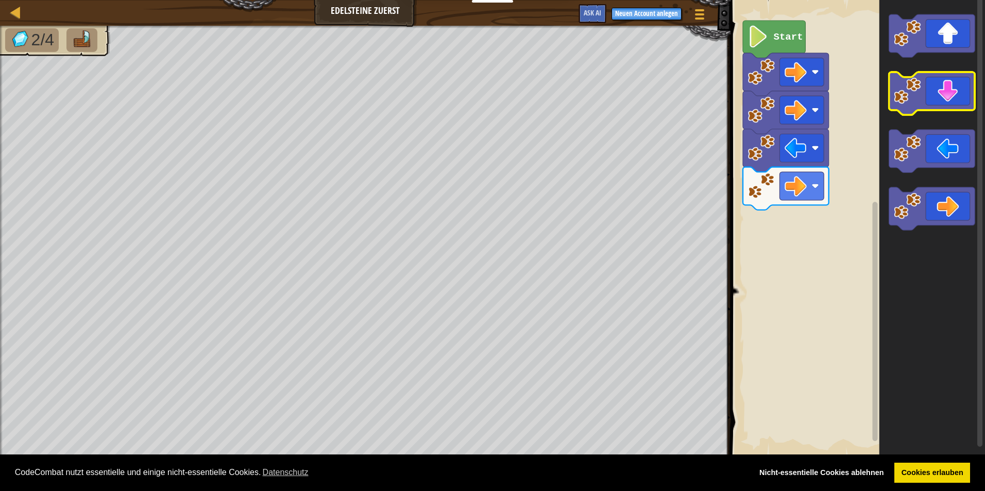
click at [941, 98] on icon "Blockly Arbeitsbereich" at bounding box center [932, 93] width 86 height 43
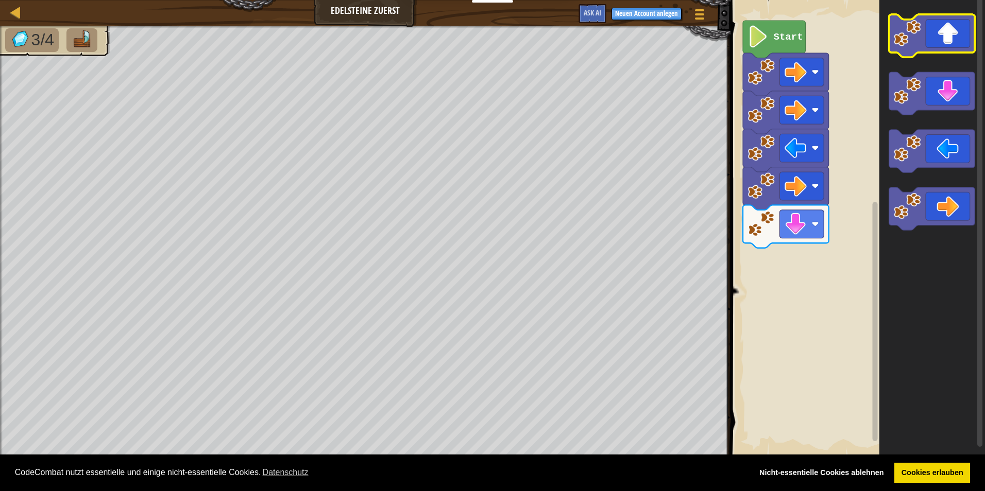
click at [940, 26] on icon "Blockly Arbeitsbereich" at bounding box center [932, 35] width 86 height 43
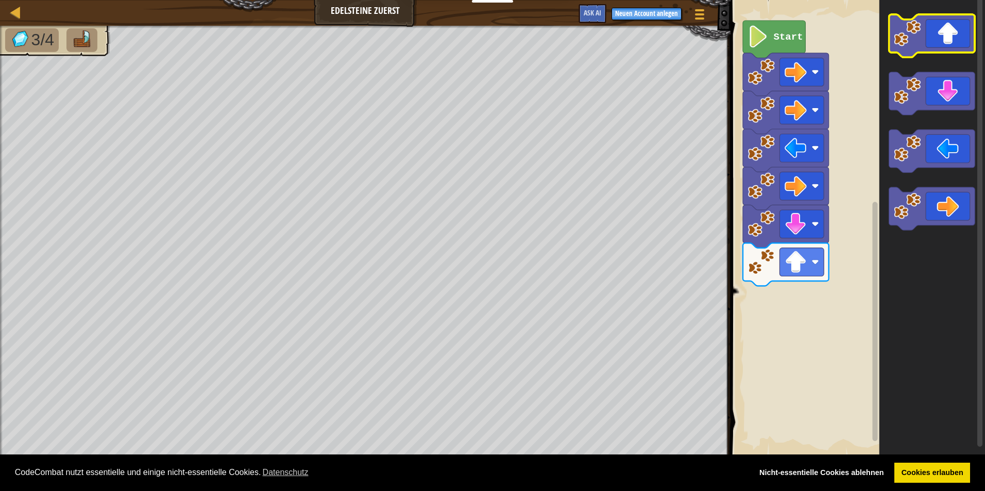
click at [940, 28] on icon "Blockly Arbeitsbereich" at bounding box center [932, 35] width 86 height 43
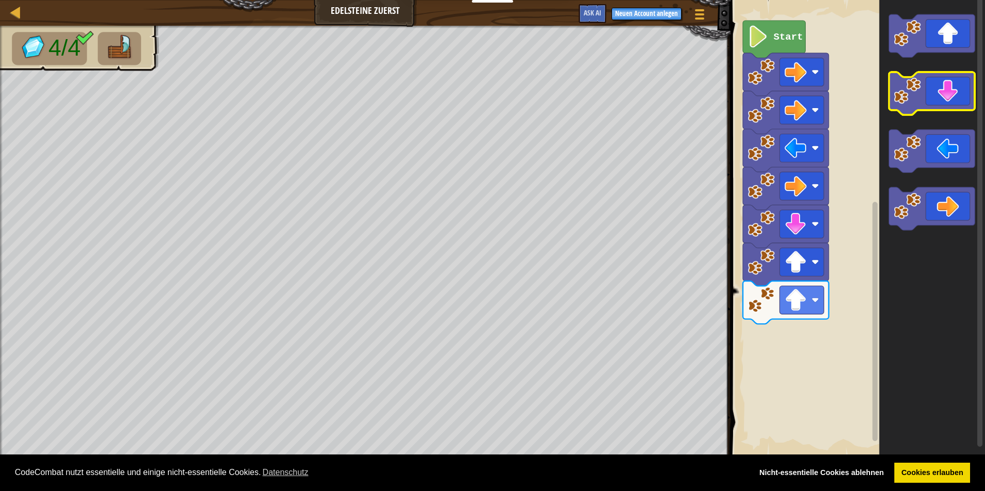
click at [960, 91] on icon "Blockly Arbeitsbereich" at bounding box center [932, 93] width 86 height 43
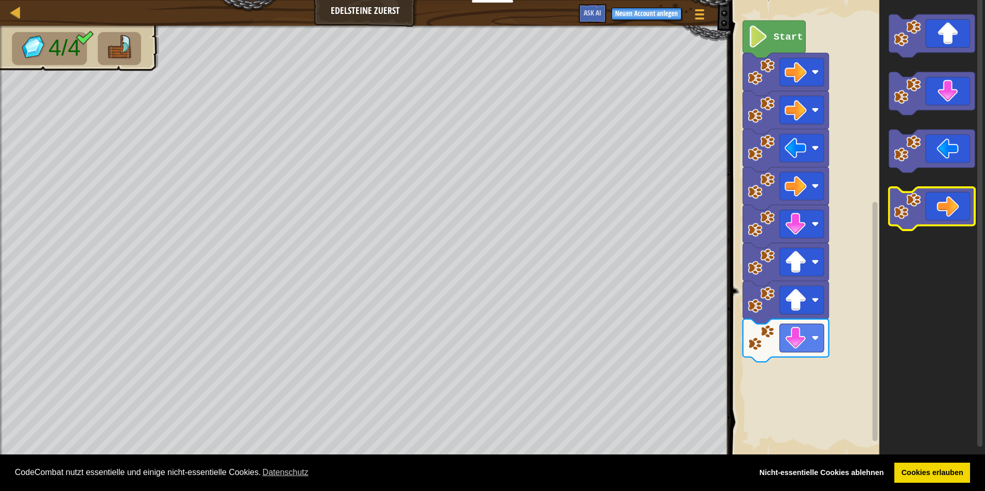
click at [939, 199] on icon "Blockly Arbeitsbereich" at bounding box center [932, 208] width 86 height 43
click at [920, 203] on image "Blockly Arbeitsbereich" at bounding box center [906, 206] width 27 height 27
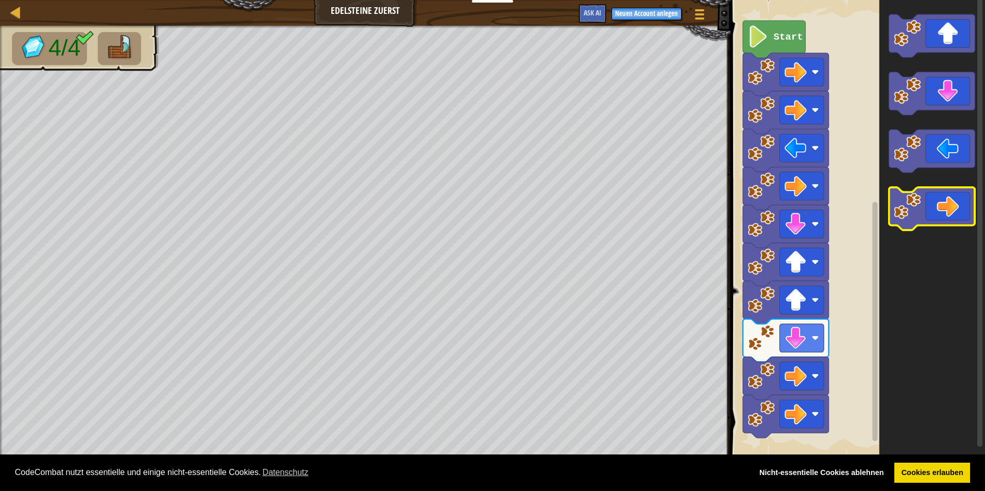
click at [939, 225] on icon "Blockly Arbeitsbereich" at bounding box center [932, 208] width 86 height 43
click at [928, 214] on icon "Blockly Arbeitsbereich" at bounding box center [932, 208] width 86 height 43
click at [911, 311] on icon "Blockly Arbeitsbereich" at bounding box center [932, 229] width 106 height 468
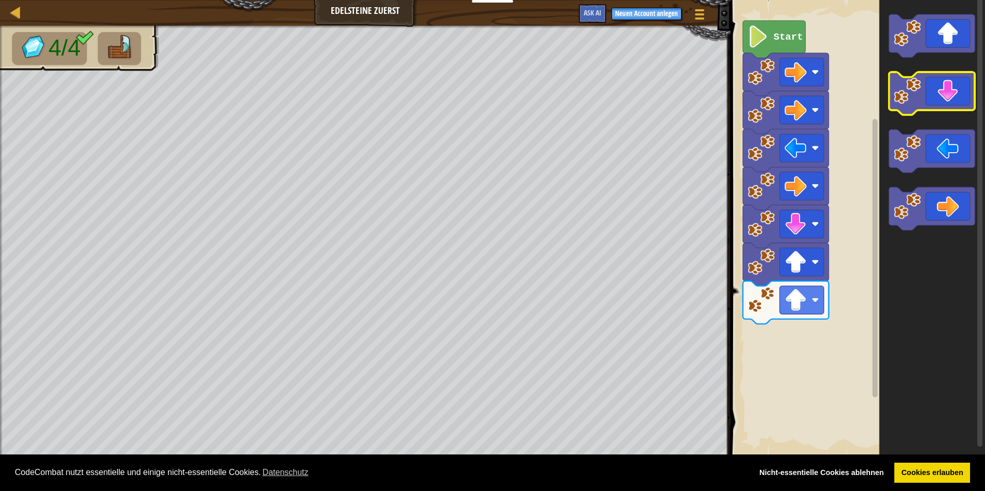
click at [934, 96] on icon "Blockly Arbeitsbereich" at bounding box center [932, 93] width 86 height 43
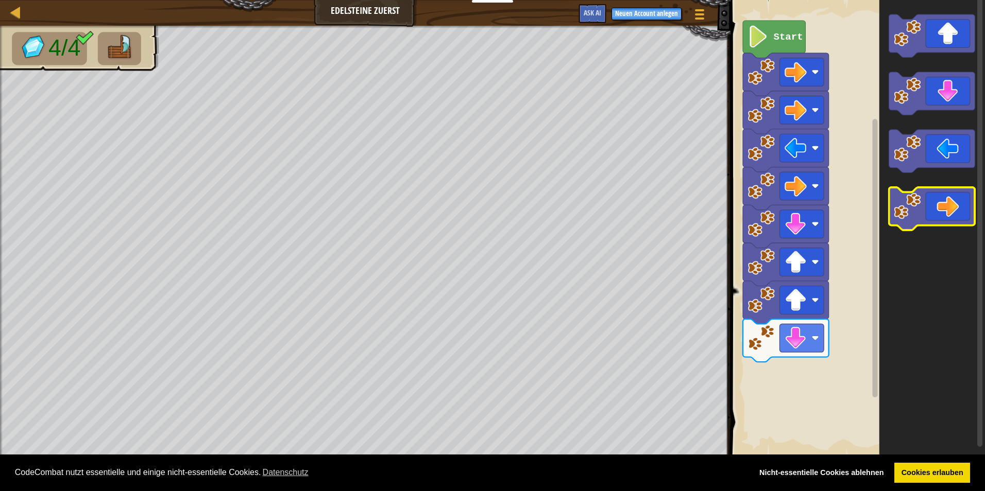
click at [924, 226] on rect "Blockly Arbeitsbereich" at bounding box center [932, 208] width 86 height 43
click at [925, 217] on icon "Blockly Arbeitsbereich" at bounding box center [932, 208] width 86 height 43
click at [921, 203] on g "Blockly Arbeitsbereich" at bounding box center [932, 208] width 86 height 43
